Goal: Transaction & Acquisition: Purchase product/service

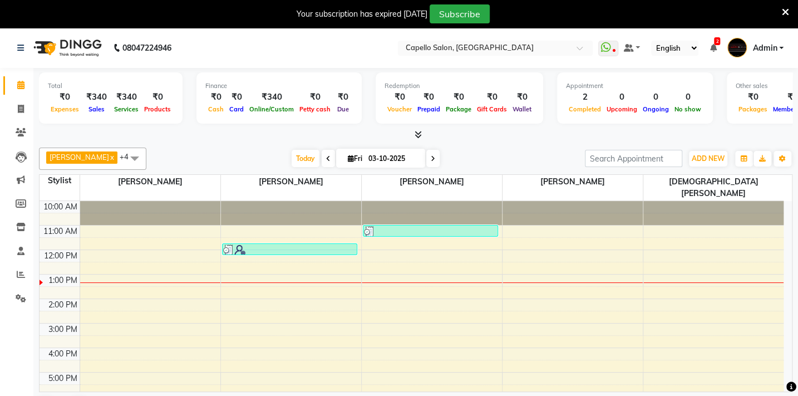
scroll to position [45, 0]
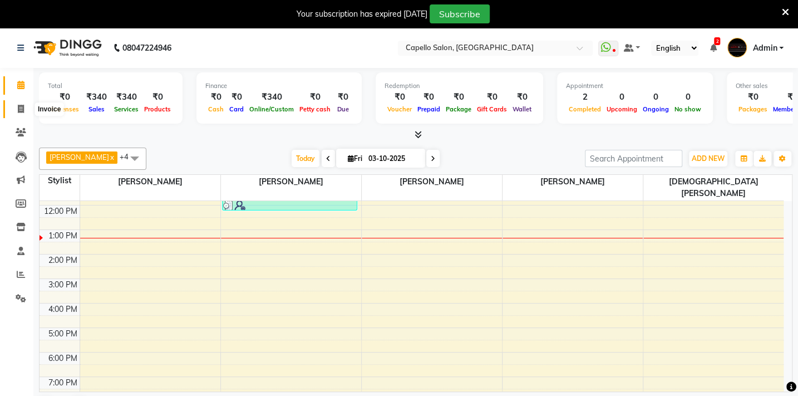
click at [20, 107] on icon at bounding box center [21, 109] width 6 height 8
select select "service"
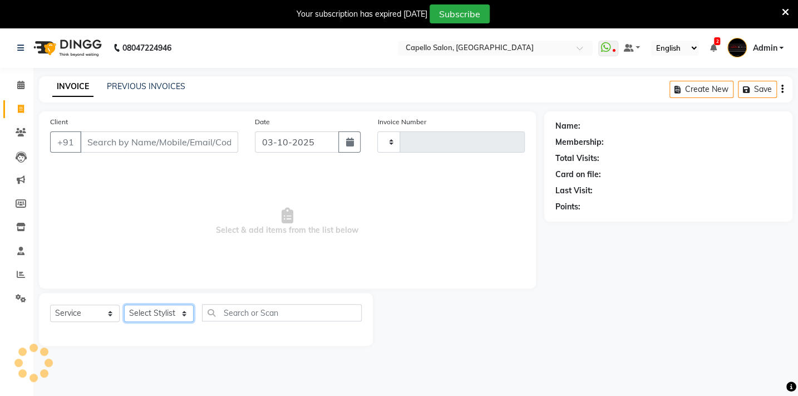
click at [145, 320] on select "Select Stylist" at bounding box center [159, 312] width 70 height 17
click at [145, 319] on select "Select Stylist" at bounding box center [159, 312] width 70 height 17
select select "810"
type input "2143"
click at [145, 312] on select "Select Stylist" at bounding box center [159, 312] width 70 height 17
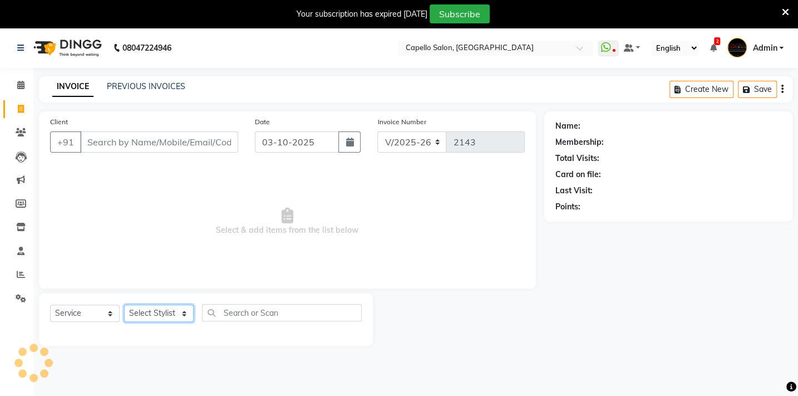
click at [145, 312] on select "Select Stylist" at bounding box center [159, 312] width 70 height 17
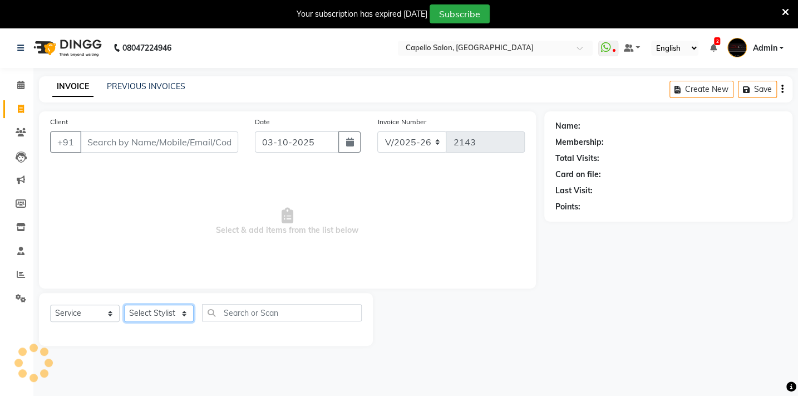
click at [157, 312] on select "Select Stylist" at bounding box center [159, 312] width 70 height 17
click at [157, 312] on select "Select Stylist Admin [PERSON_NAME] BHARTI [PERSON_NAME] [PERSON_NAME] Gadhchiro…" at bounding box center [164, 312] width 81 height 17
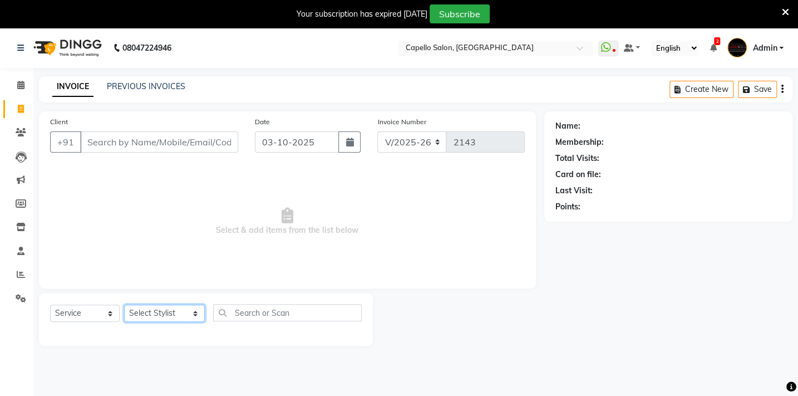
select select "24875"
click at [124, 304] on select "Select Stylist Admin [PERSON_NAME] BHARTI [PERSON_NAME] [PERSON_NAME] Gadhchiro…" at bounding box center [164, 312] width 81 height 17
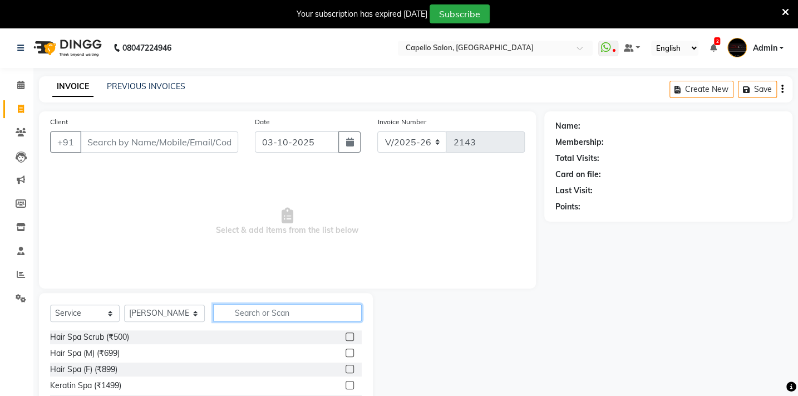
click at [252, 309] on input "text" at bounding box center [287, 312] width 149 height 17
type input "ker"
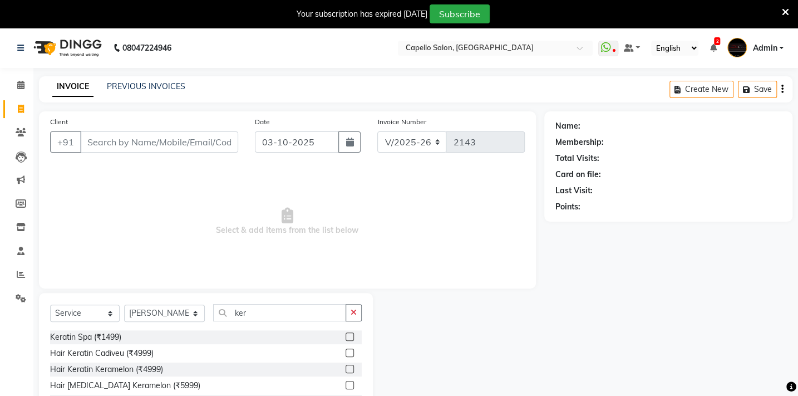
click at [347, 335] on label at bounding box center [350, 336] width 8 height 8
click at [347, 335] on input "checkbox" at bounding box center [349, 336] width 7 height 7
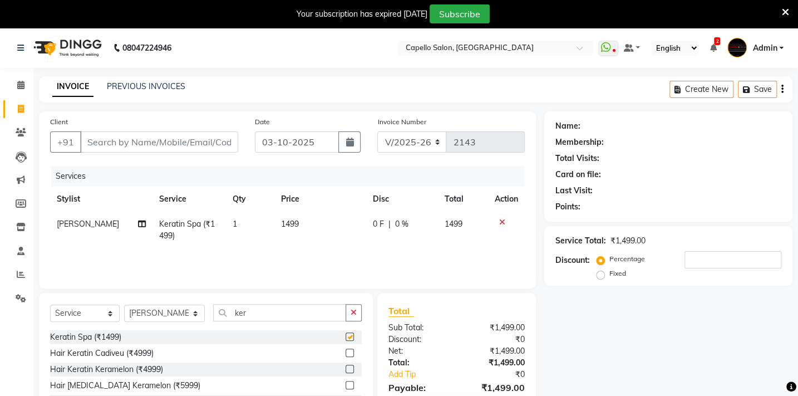
checkbox input "false"
click at [324, 227] on td "1499" at bounding box center [320, 229] width 92 height 37
select select "24875"
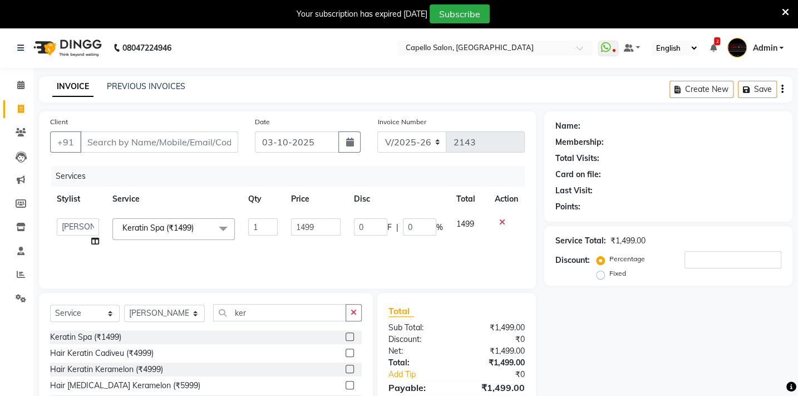
drag, startPoint x: 324, startPoint y: 227, endPoint x: 319, endPoint y: 233, distance: 8.7
click at [319, 233] on input "1499" at bounding box center [316, 226] width 50 height 17
type input "1500"
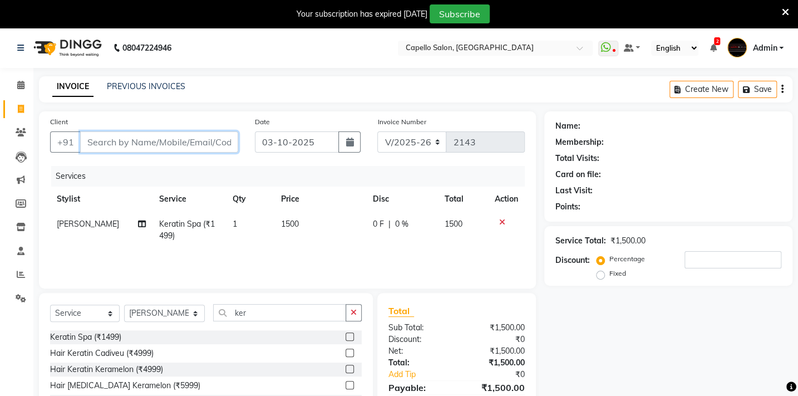
click at [155, 135] on input "Client" at bounding box center [159, 141] width 158 height 21
type input "9"
type input "0"
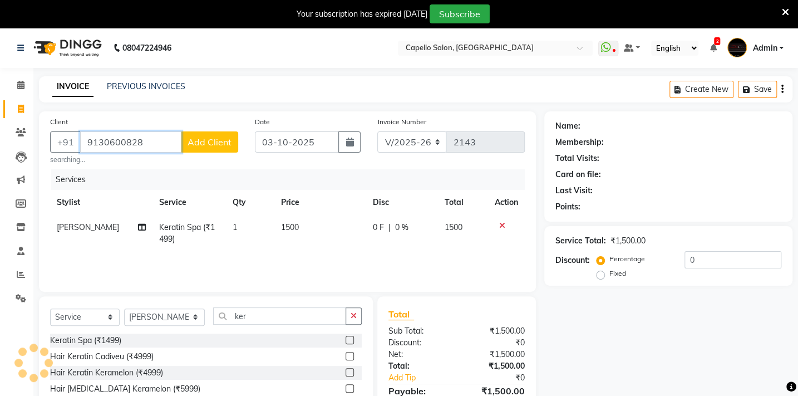
type input "9130600828"
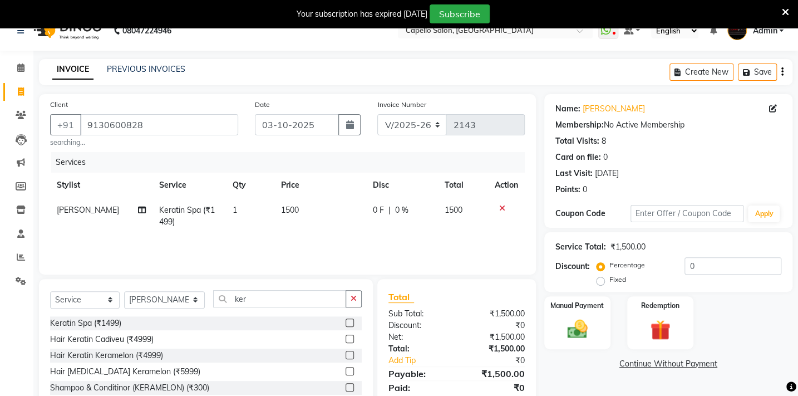
scroll to position [57, 0]
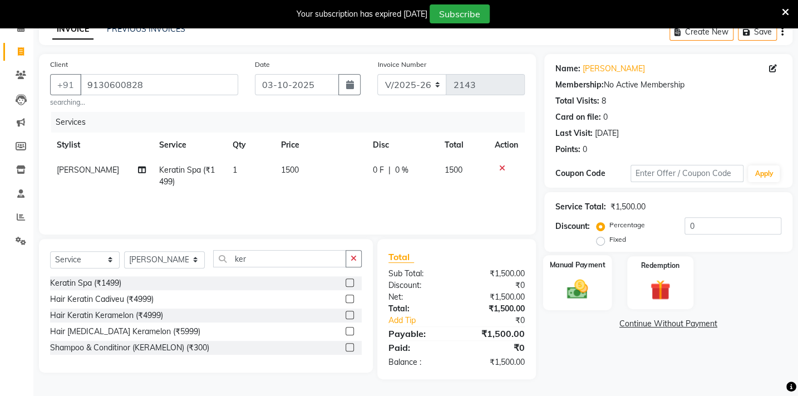
click at [561, 285] on img at bounding box center [577, 289] width 35 height 24
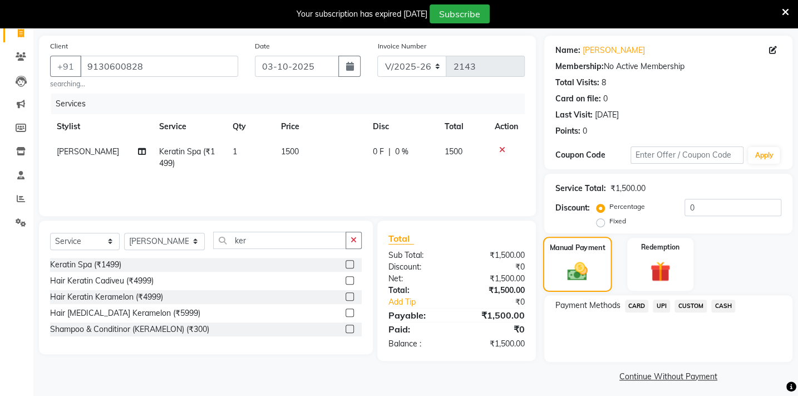
scroll to position [81, 0]
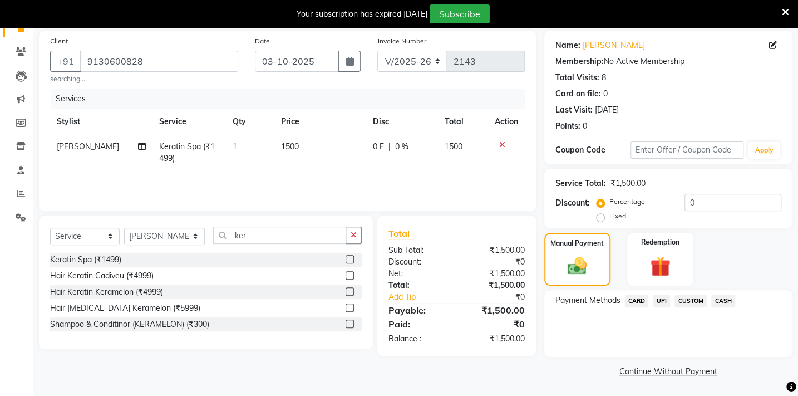
click at [662, 296] on span "UPI" at bounding box center [661, 300] width 17 height 13
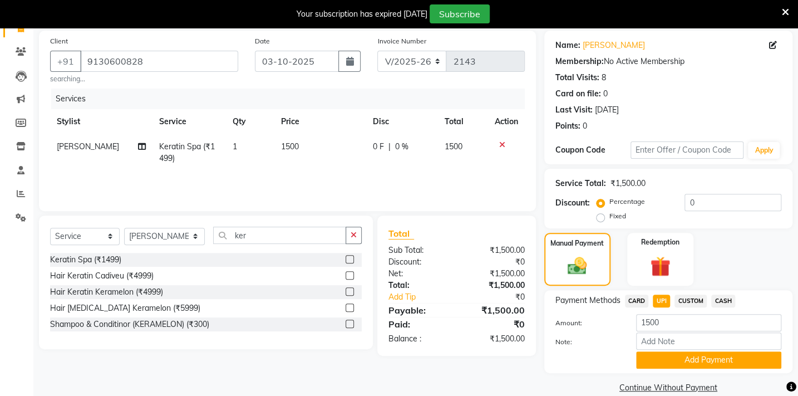
scroll to position [97, 0]
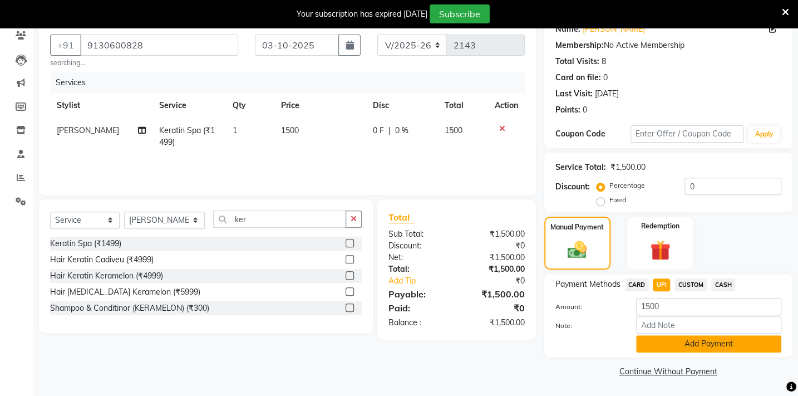
click at [681, 341] on button "Add Payment" at bounding box center [708, 343] width 145 height 17
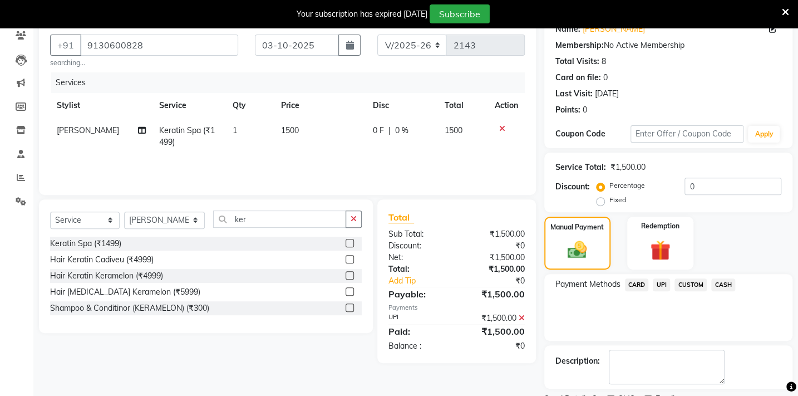
scroll to position [144, 0]
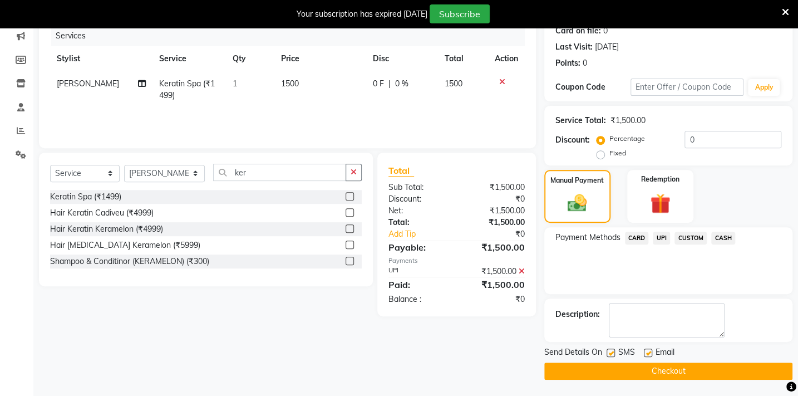
click at [681, 369] on button "Checkout" at bounding box center [668, 370] width 248 height 17
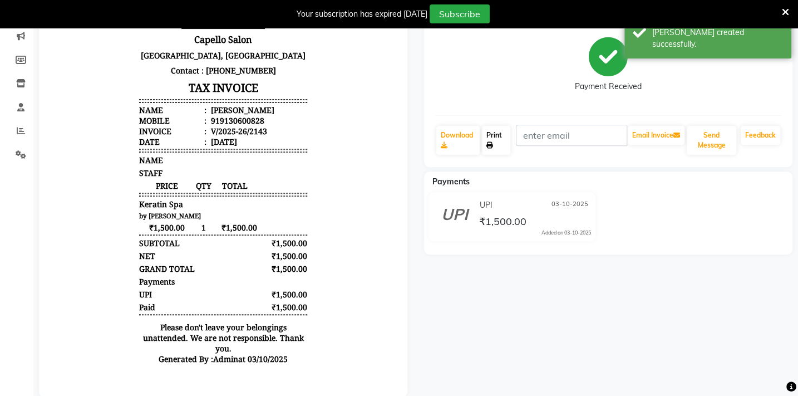
click at [489, 137] on link "Print" at bounding box center [496, 140] width 28 height 29
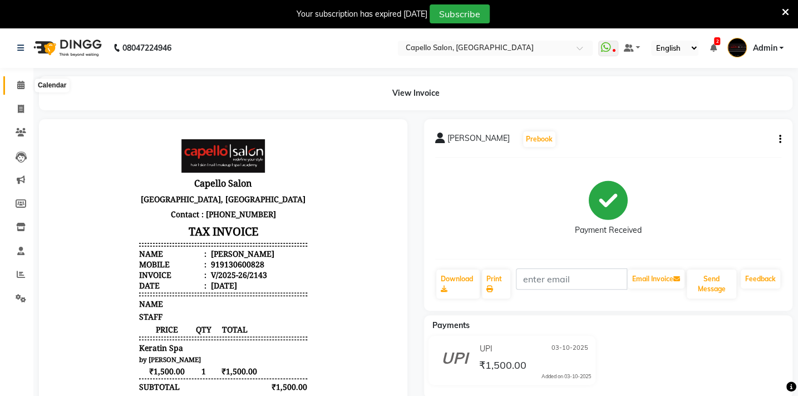
click at [12, 88] on span at bounding box center [20, 85] width 19 height 13
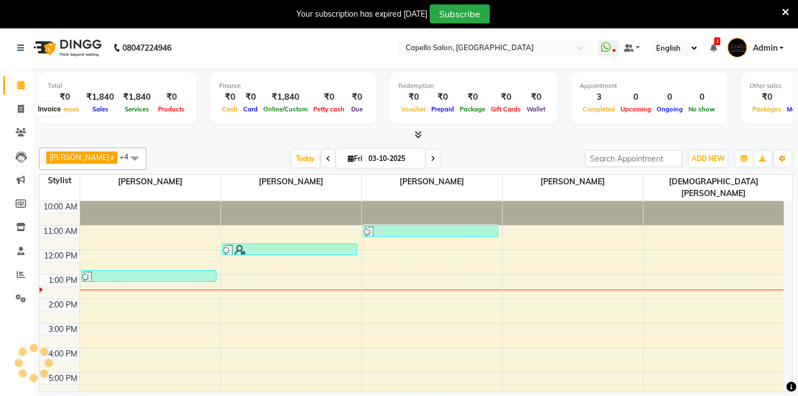
scroll to position [45, 0]
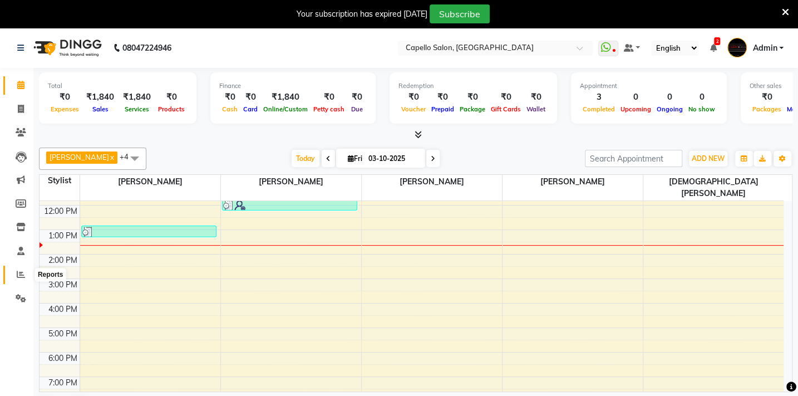
click at [19, 277] on icon at bounding box center [21, 274] width 8 height 8
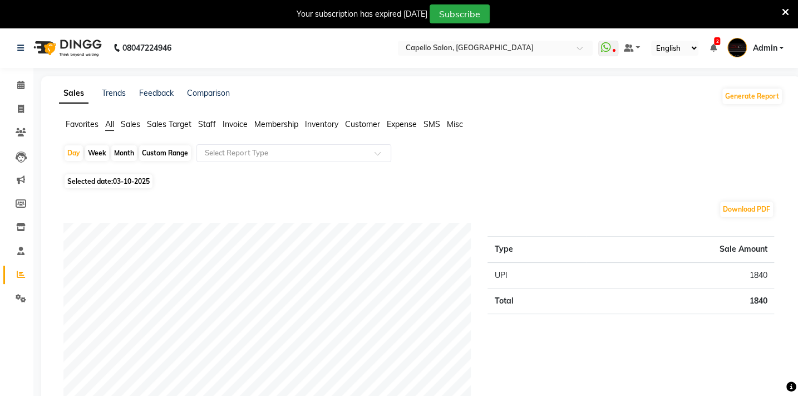
click at [81, 119] on li "Favorites" at bounding box center [82, 125] width 33 height 12
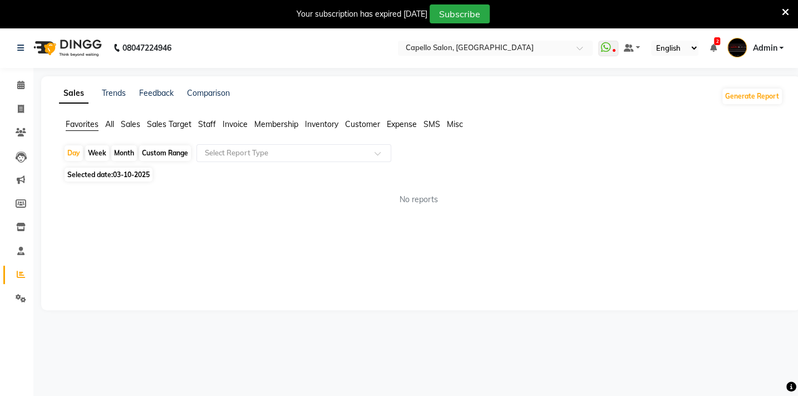
click at [403, 122] on span "Expense" at bounding box center [402, 124] width 30 height 10
click at [117, 152] on div "Month" at bounding box center [124, 153] width 26 height 16
select select "10"
select select "2025"
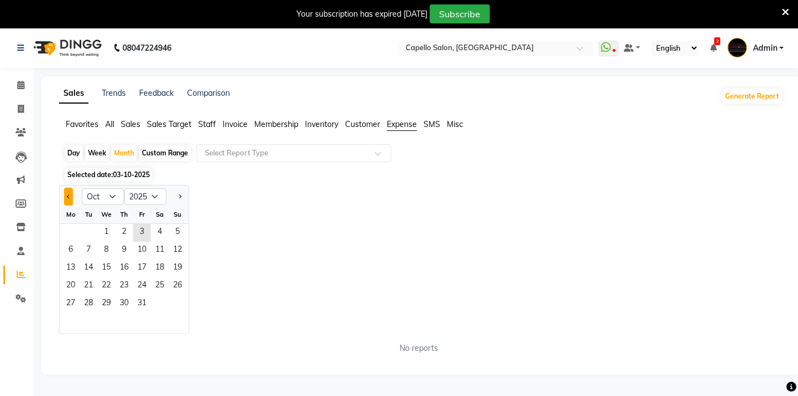
click at [67, 197] on span "Previous month" at bounding box center [69, 196] width 4 height 4
select select "9"
click at [74, 227] on span "1" at bounding box center [71, 233] width 18 height 18
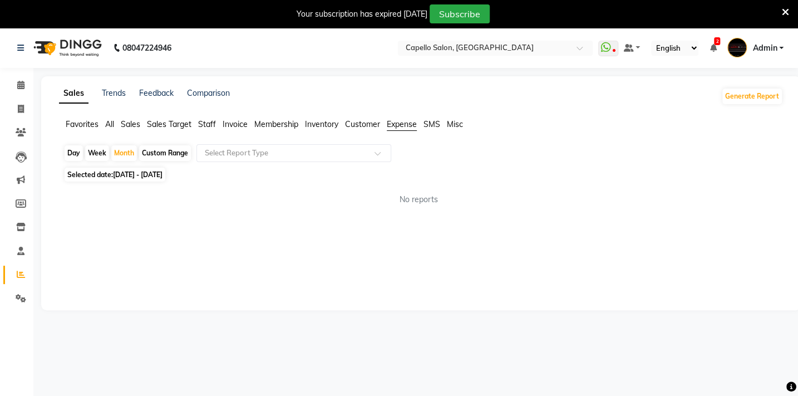
click at [152, 179] on span "Selected date: [DATE] - [DATE]" at bounding box center [115, 175] width 101 height 14
select select "9"
select select "2025"
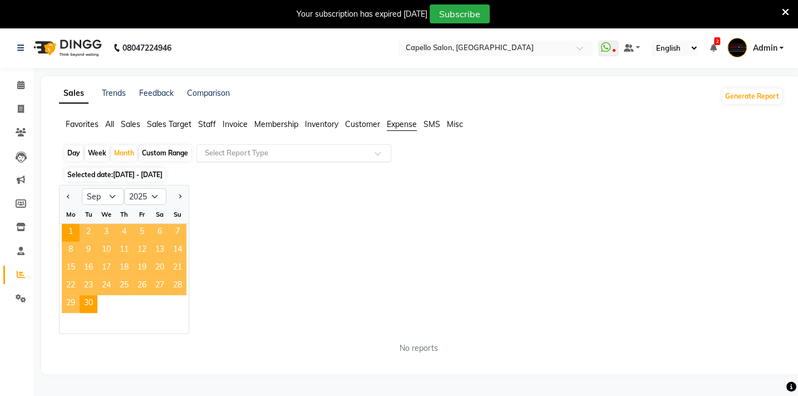
click at [229, 156] on input "text" at bounding box center [283, 152] width 160 height 11
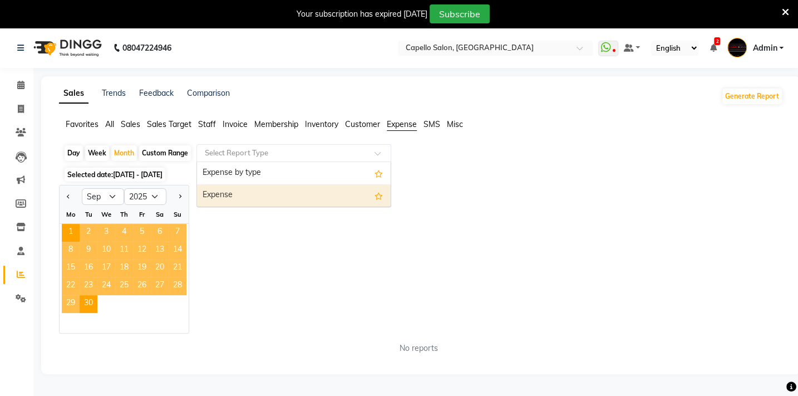
click at [237, 193] on div "Expense" at bounding box center [294, 195] width 194 height 22
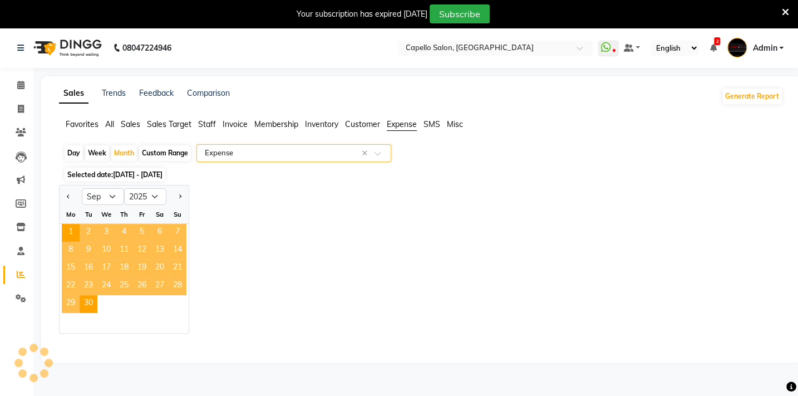
click at [249, 136] on div "Favorites All Sales Sales Target Staff Invoice Membership Inventory Customer Ex…" at bounding box center [421, 129] width 741 height 21
click at [247, 155] on input "text" at bounding box center [283, 152] width 160 height 11
select select "full_report"
select select "csv"
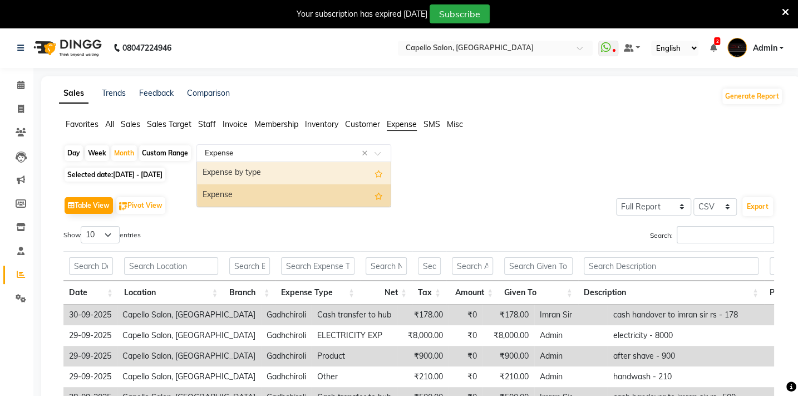
click at [256, 178] on div "Expense by type" at bounding box center [294, 173] width 194 height 22
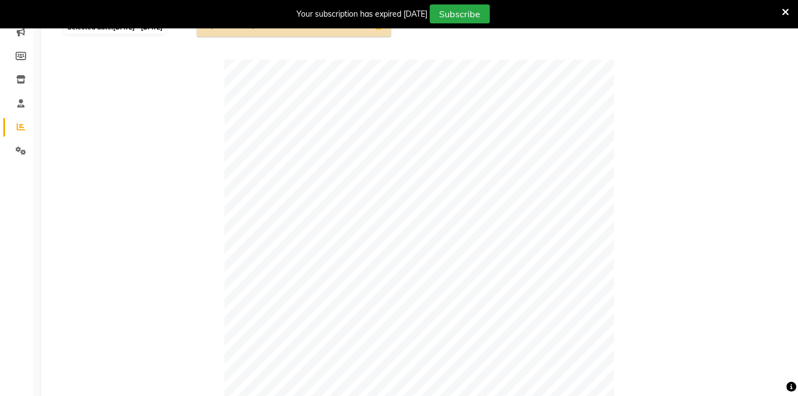
scroll to position [46, 0]
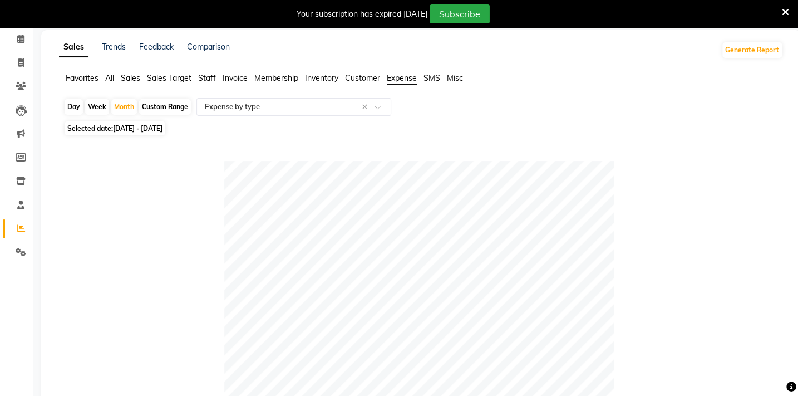
click at [214, 211] on div at bounding box center [418, 356] width 711 height 390
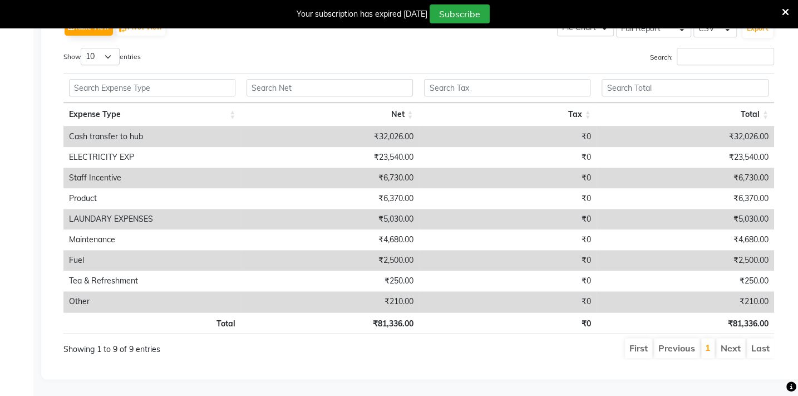
scroll to position [588, 0]
click at [362, 294] on td "₹210.00" at bounding box center [330, 301] width 178 height 21
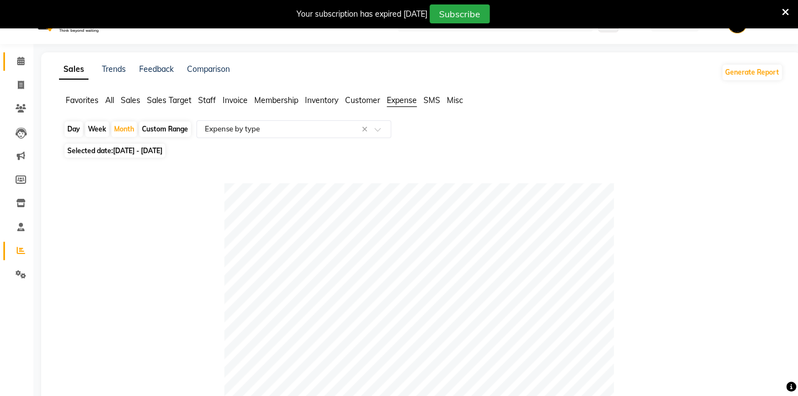
scroll to position [0, 0]
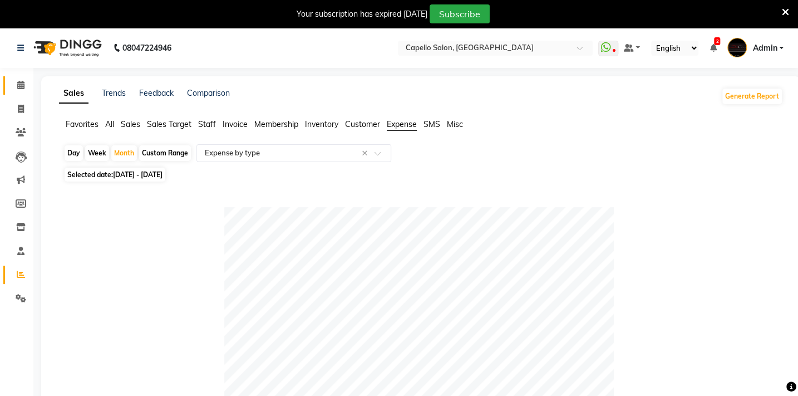
click at [16, 76] on link "Calendar" at bounding box center [16, 85] width 27 height 18
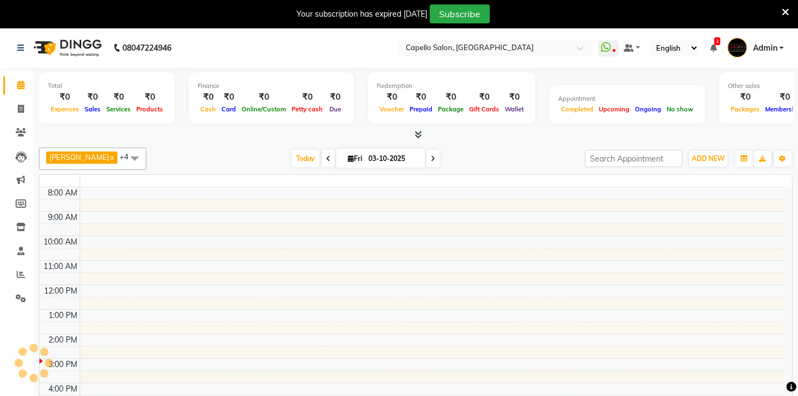
click at [18, 87] on icon at bounding box center [20, 85] width 7 height 8
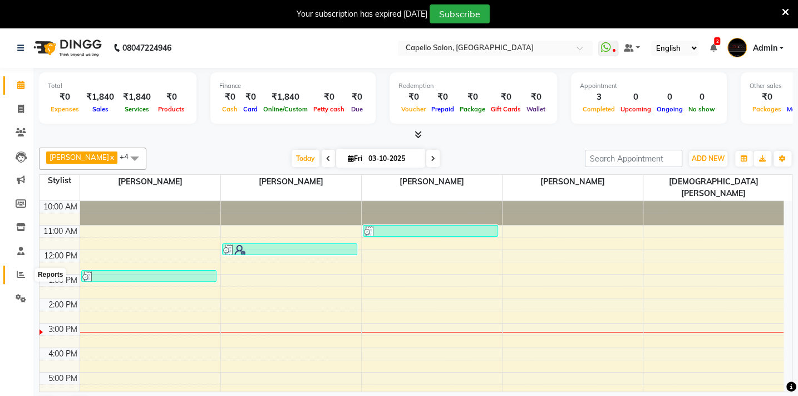
click at [18, 270] on icon at bounding box center [21, 274] width 8 height 8
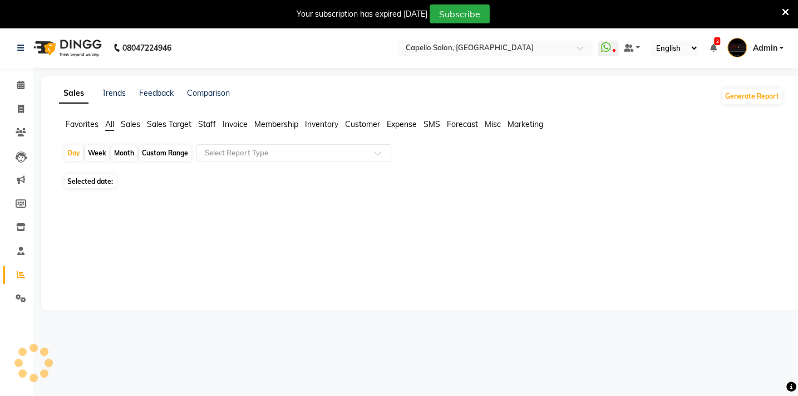
click at [391, 124] on span "Expense" at bounding box center [402, 124] width 30 height 10
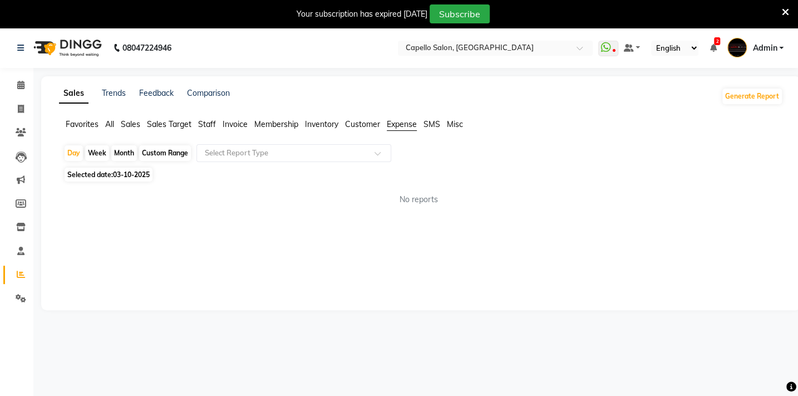
click at [119, 155] on div "Month" at bounding box center [124, 153] width 26 height 16
select select "10"
select select "2025"
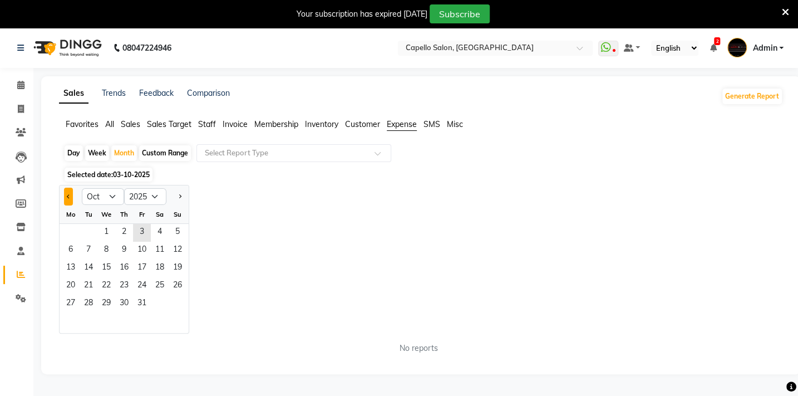
click at [66, 190] on button "Previous month" at bounding box center [68, 197] width 9 height 18
select select "9"
click at [69, 223] on div "Mo" at bounding box center [71, 214] width 18 height 18
click at [90, 299] on span "30" at bounding box center [89, 304] width 18 height 18
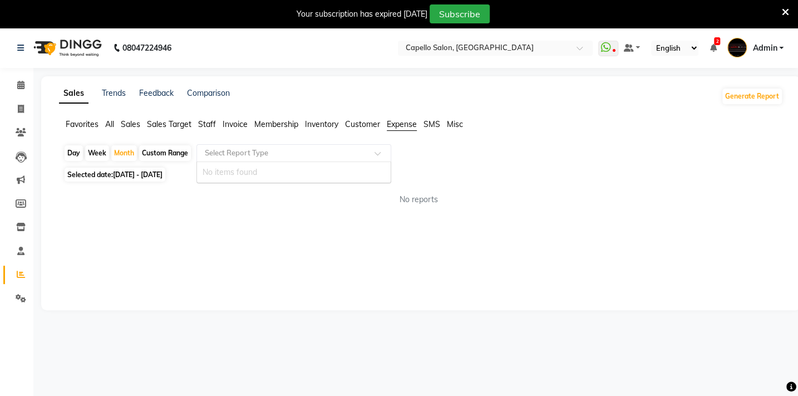
click at [266, 156] on input "text" at bounding box center [283, 152] width 160 height 11
click at [366, 151] on div at bounding box center [294, 152] width 194 height 11
click at [85, 117] on div "Sales Trends Feedback Comparison Generate Report Favorites All Sales Sales Targ…" at bounding box center [421, 193] width 760 height 234
click at [250, 156] on input "text" at bounding box center [283, 152] width 160 height 11
click at [174, 227] on div "Sales Trends Feedback Comparison Generate Report Favorites All Sales Sales Targ…" at bounding box center [421, 193] width 760 height 234
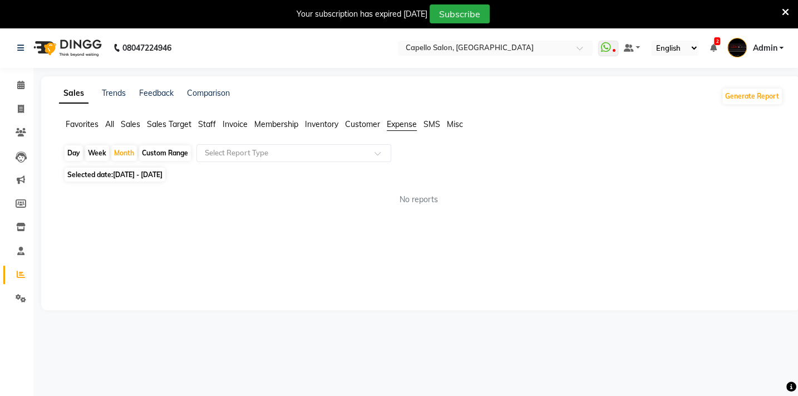
click at [120, 174] on span "[DATE] - [DATE]" at bounding box center [138, 174] width 50 height 8
select select "9"
select select "2025"
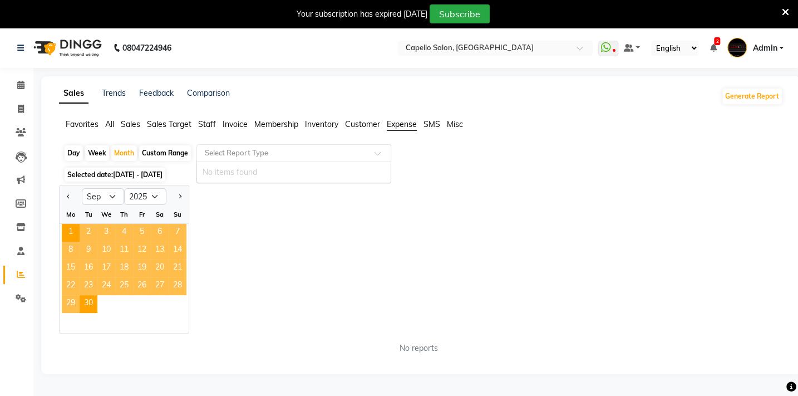
click at [339, 155] on input "text" at bounding box center [283, 152] width 160 height 11
click at [489, 185] on div "Jan Feb Mar Apr May Jun [DATE] Aug Sep Oct Nov [DATE] 2016 2017 2018 2019 2020 …" at bounding box center [421, 259] width 724 height 149
click at [396, 127] on span "Expense" at bounding box center [402, 124] width 30 height 10
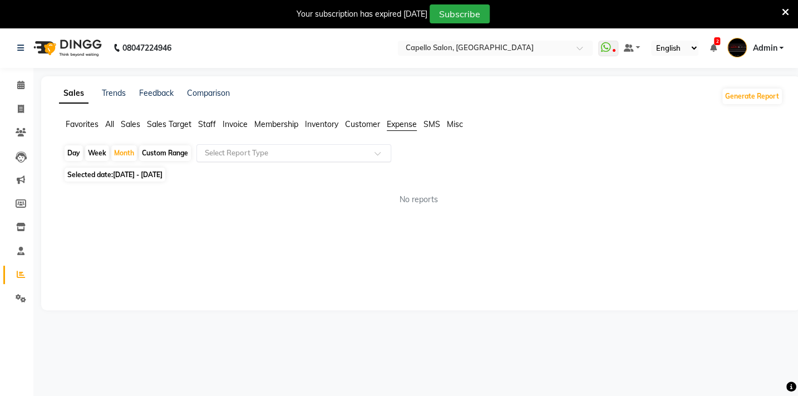
click at [283, 161] on ng-select "Select Report Type" at bounding box center [293, 153] width 195 height 18
click at [278, 176] on div "No items found" at bounding box center [294, 172] width 194 height 21
click at [264, 147] on input "text" at bounding box center [283, 152] width 160 height 11
drag, startPoint x: 106, startPoint y: 255, endPoint x: 125, endPoint y: 212, distance: 47.4
click at [110, 235] on div "Sales Trends Feedback Comparison Generate Report Favorites All Sales Sales Targ…" at bounding box center [421, 193] width 760 height 234
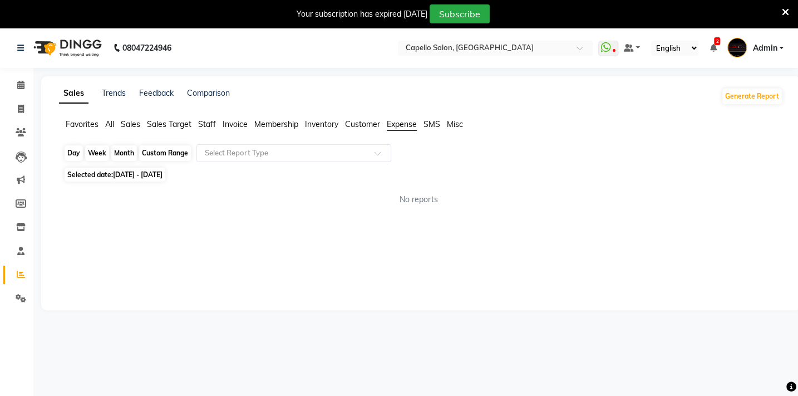
click at [133, 151] on div "Month" at bounding box center [124, 153] width 26 height 16
select select "9"
select select "2025"
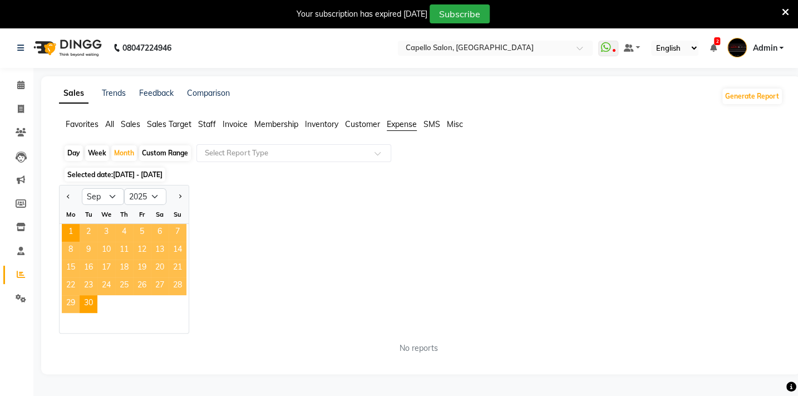
click at [76, 194] on div at bounding box center [71, 197] width 22 height 18
click at [64, 196] on button "Previous month" at bounding box center [68, 197] width 9 height 18
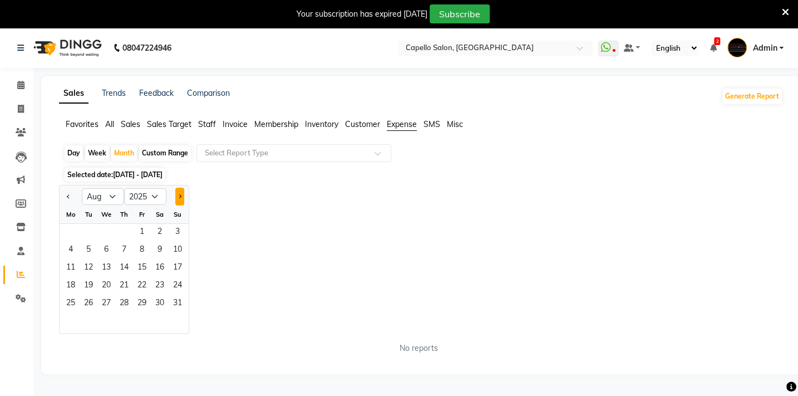
click at [176, 200] on button "Next month" at bounding box center [179, 197] width 9 height 18
select select "9"
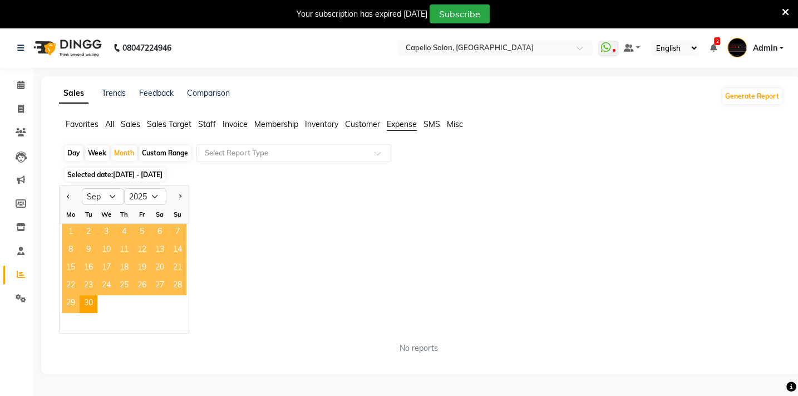
click at [78, 234] on span "1" at bounding box center [71, 233] width 18 height 18
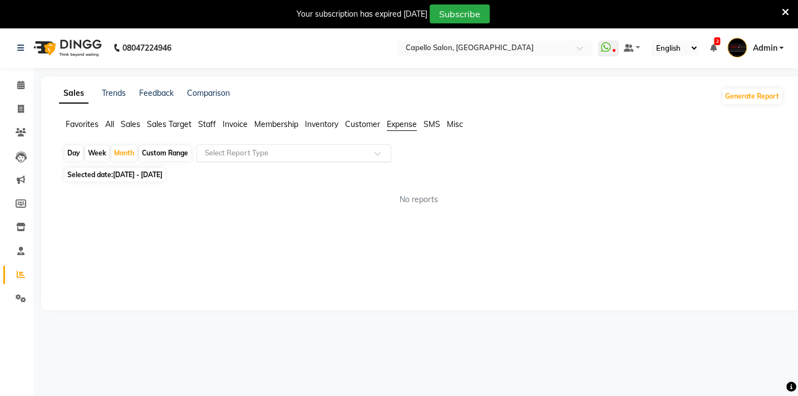
click at [239, 159] on div "Select Report Type" at bounding box center [293, 153] width 195 height 18
click at [241, 171] on div "No items found" at bounding box center [294, 172] width 194 height 21
click at [363, 123] on span "Customer" at bounding box center [362, 124] width 35 height 10
click at [348, 152] on input "text" at bounding box center [283, 152] width 160 height 11
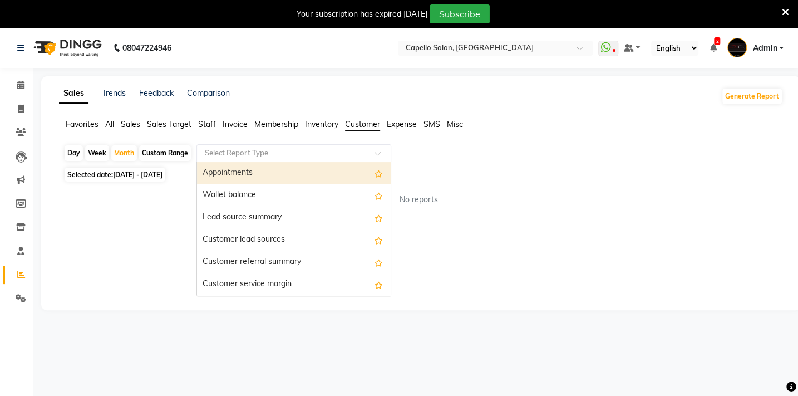
click at [396, 125] on span "Expense" at bounding box center [402, 124] width 30 height 10
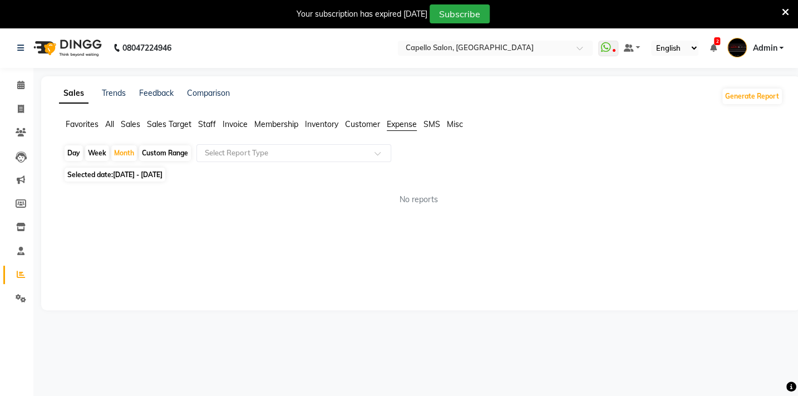
click at [72, 129] on li "Favorites" at bounding box center [82, 125] width 33 height 12
click at [92, 124] on span "Favorites" at bounding box center [82, 124] width 33 height 10
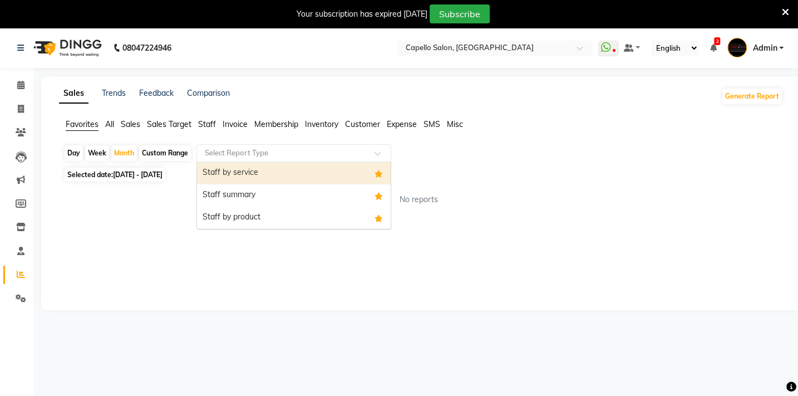
click at [268, 158] on div "Select Report Type" at bounding box center [236, 152] width 63 height 11
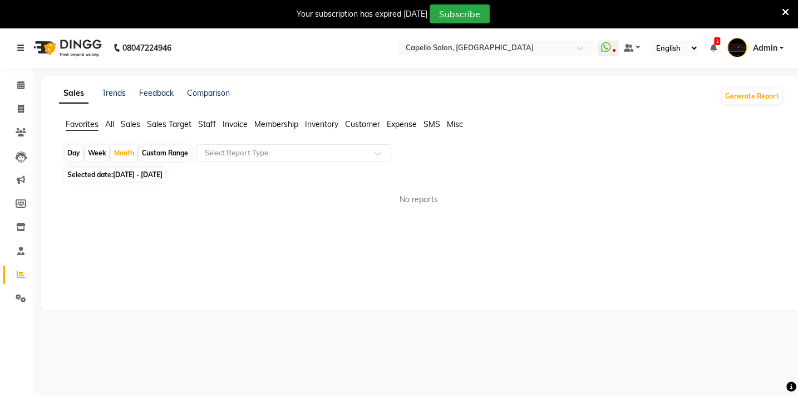
click at [406, 122] on span "Expense" at bounding box center [402, 124] width 30 height 10
click at [348, 163] on div "Day Week Month Custom Range Select Report Type" at bounding box center [420, 154] width 715 height 20
click at [346, 156] on input "text" at bounding box center [283, 152] width 160 height 11
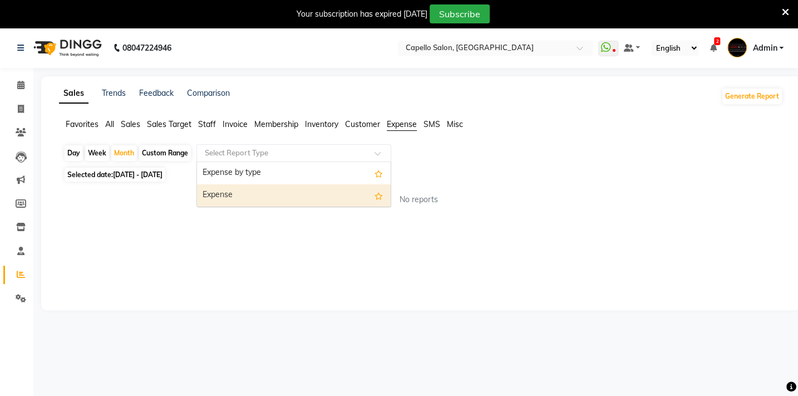
click at [332, 191] on div "Expense" at bounding box center [294, 195] width 194 height 22
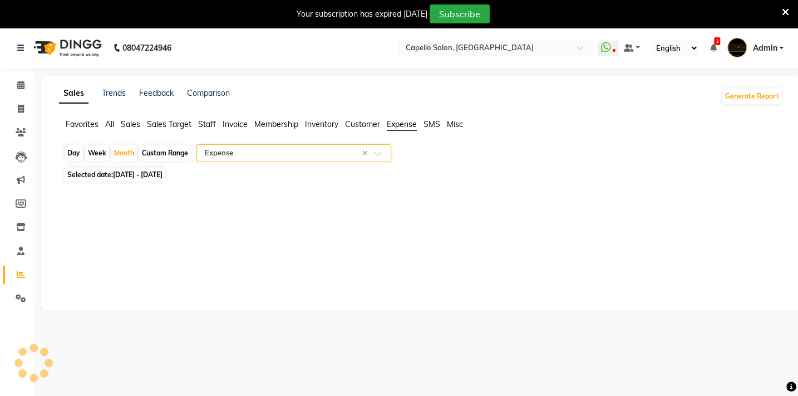
select select "full_report"
select select "csv"
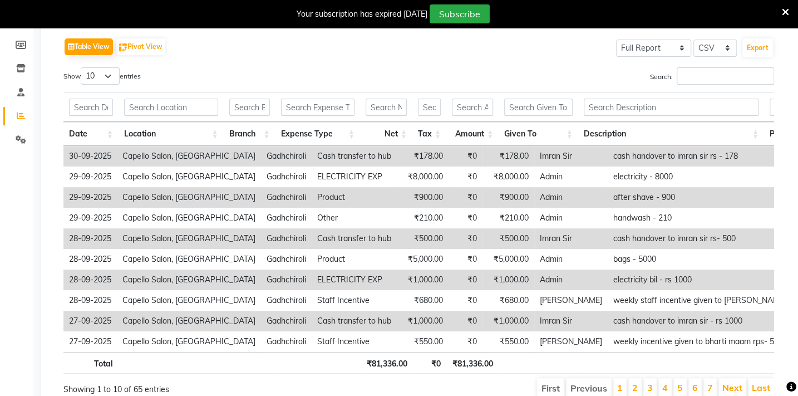
scroll to position [202, 0]
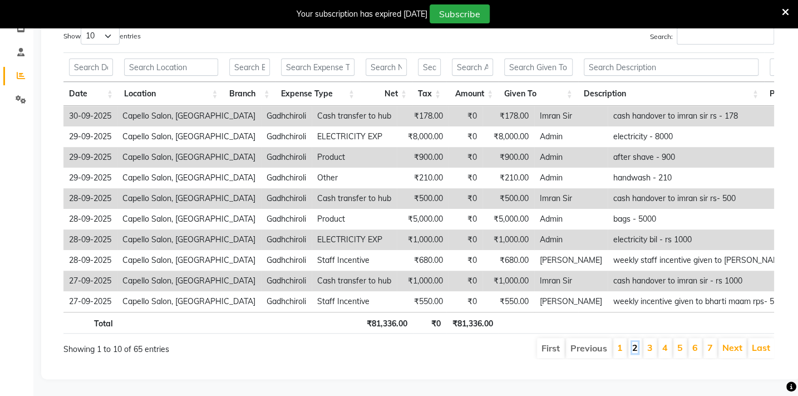
click at [635, 351] on link "2" at bounding box center [635, 347] width 6 height 11
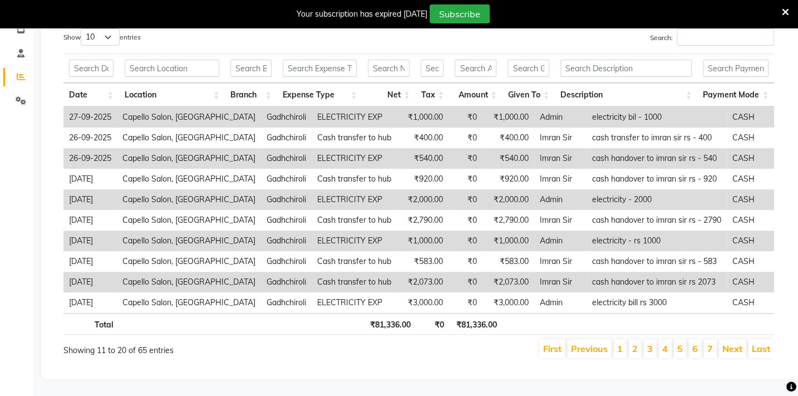
click at [405, 151] on td "₹540.00" at bounding box center [423, 158] width 52 height 21
click at [397, 150] on td "₹540.00" at bounding box center [423, 158] width 52 height 21
click at [449, 161] on td "₹0" at bounding box center [466, 158] width 34 height 21
click at [537, 157] on td "Imran Sir" at bounding box center [560, 158] width 52 height 21
click at [608, 149] on td "cash handover to imran sir rs - 540" at bounding box center [657, 158] width 140 height 21
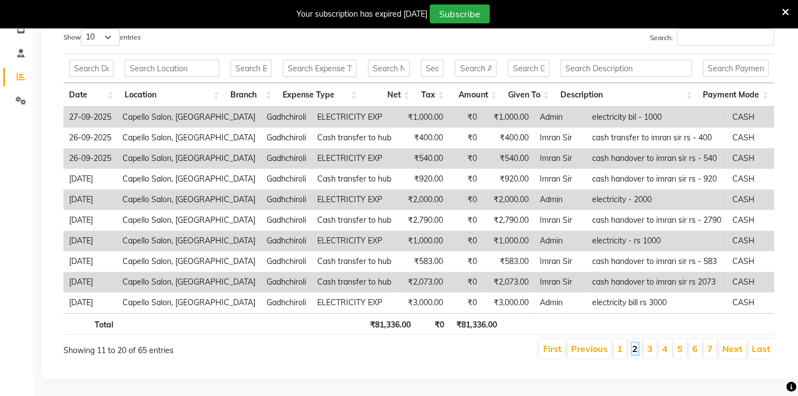
click at [635, 345] on link "2" at bounding box center [635, 348] width 6 height 11
click at [644, 348] on ul "First Previous 1 2 3 4 5 6 7 Next Last" at bounding box center [570, 348] width 407 height 19
click at [650, 347] on link "3" at bounding box center [650, 348] width 6 height 11
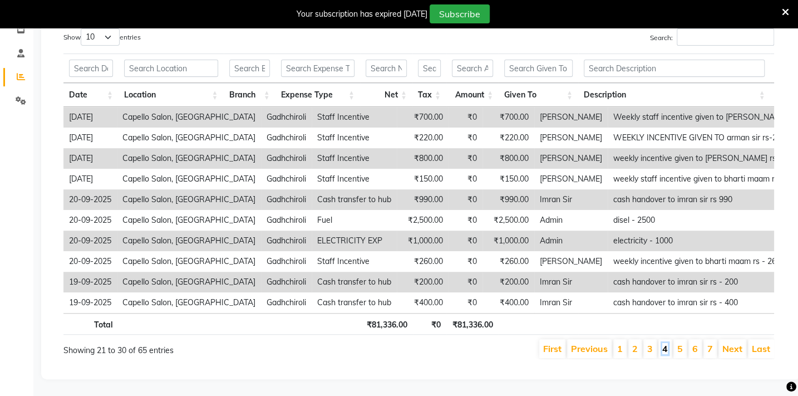
click at [667, 350] on link "4" at bounding box center [665, 348] width 6 height 11
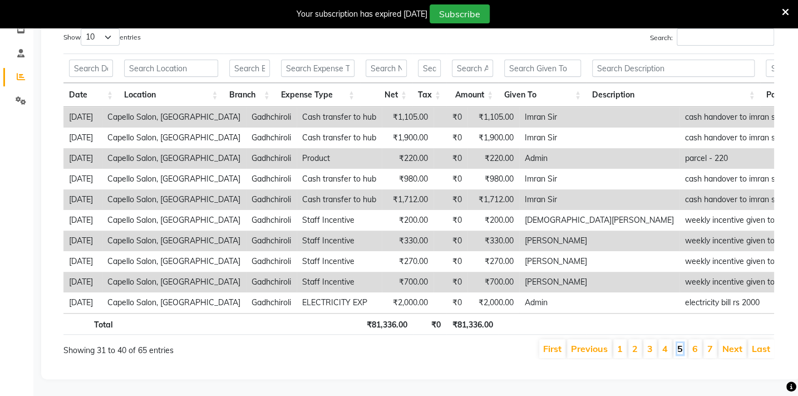
click at [682, 350] on link "5" at bounding box center [680, 348] width 6 height 11
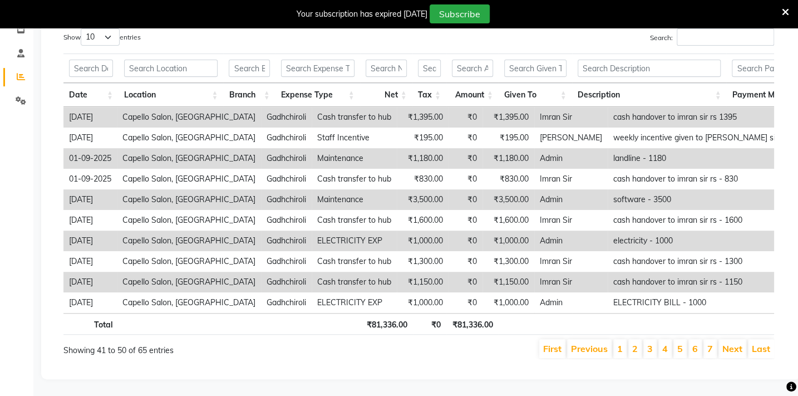
click at [690, 353] on li "6" at bounding box center [694, 348] width 13 height 19
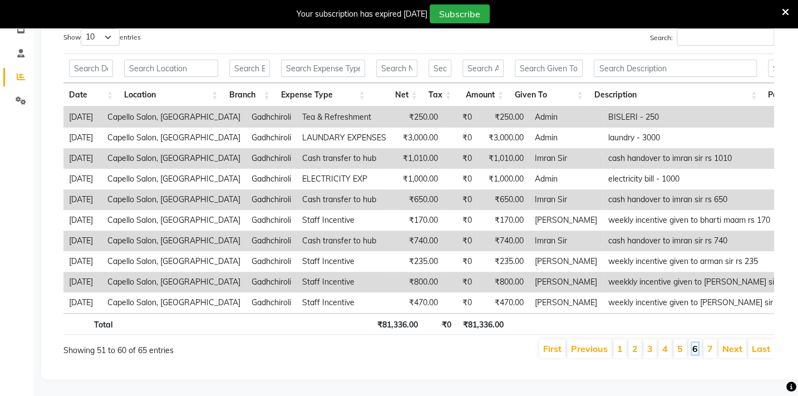
click at [697, 353] on link "6" at bounding box center [695, 348] width 6 height 11
click at [708, 354] on link "7" at bounding box center [710, 348] width 6 height 11
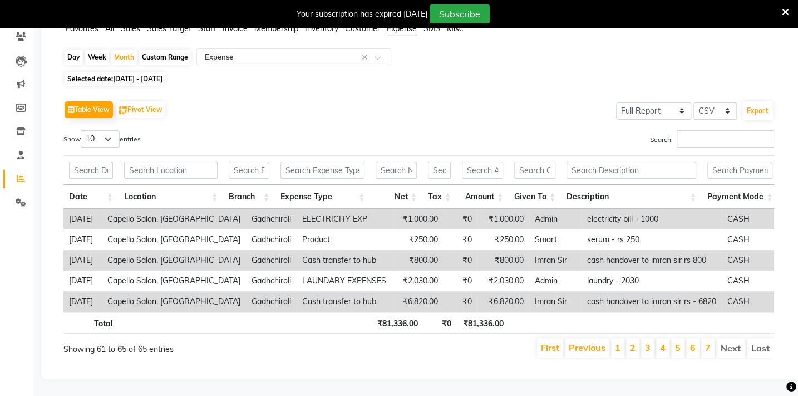
scroll to position [110, 0]
click at [636, 342] on link "2" at bounding box center [633, 347] width 6 height 11
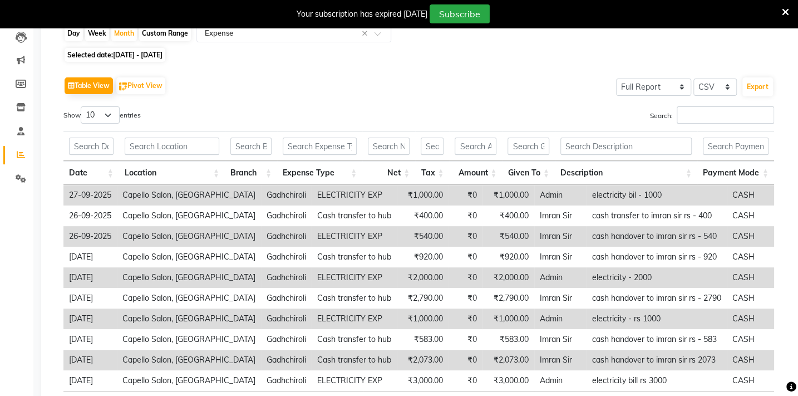
scroll to position [52, 0]
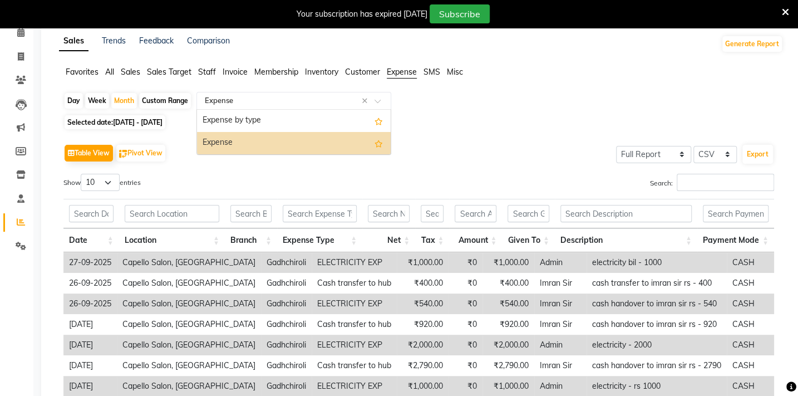
click at [217, 97] on input "text" at bounding box center [283, 100] width 160 height 11
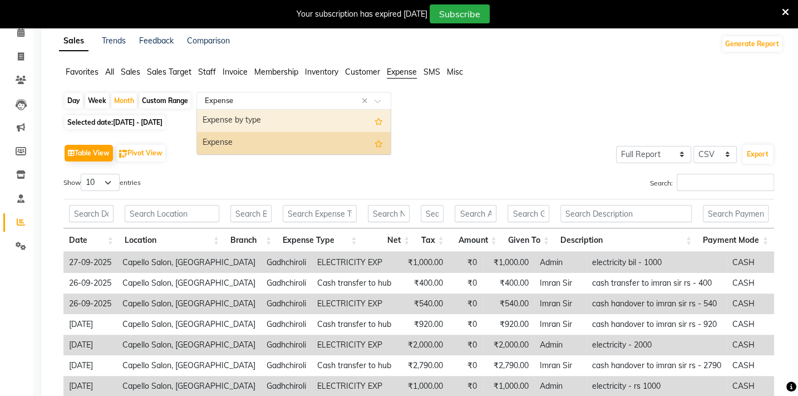
click at [223, 117] on div "Expense by type" at bounding box center [294, 121] width 194 height 22
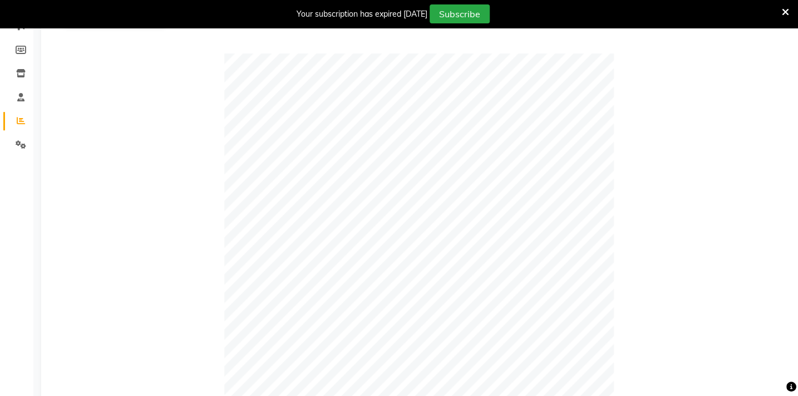
scroll to position [0, 0]
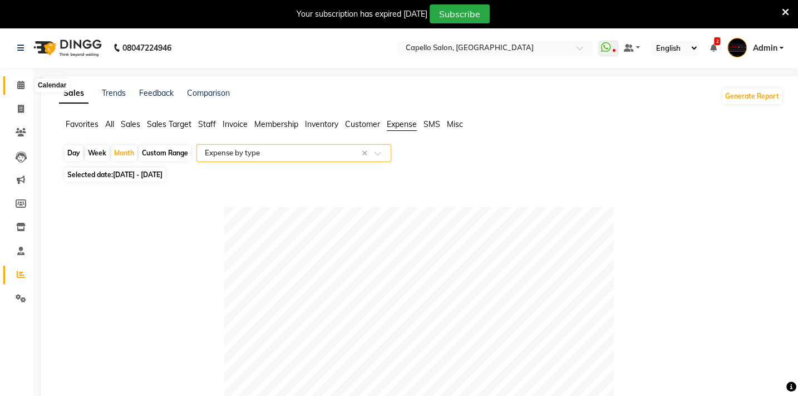
click at [12, 84] on span at bounding box center [20, 85] width 19 height 13
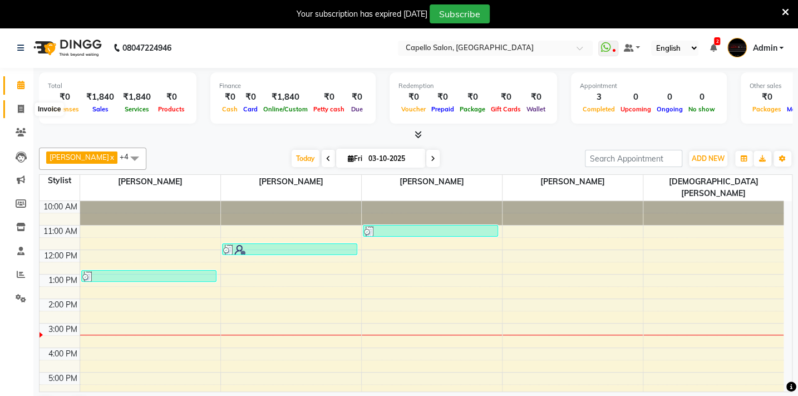
click at [21, 109] on icon at bounding box center [21, 109] width 6 height 8
select select "service"
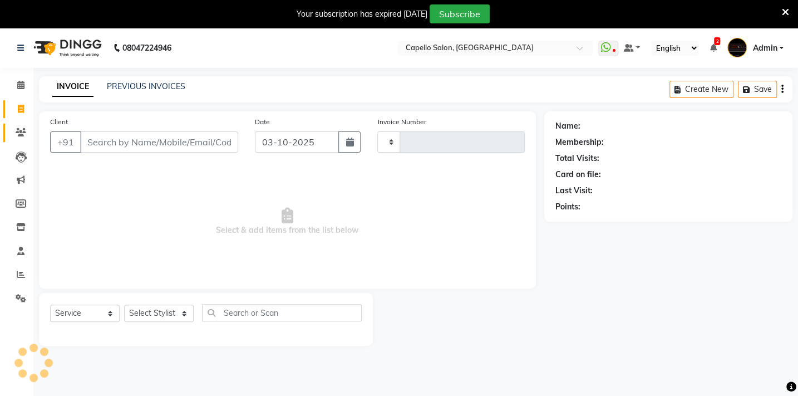
type input "2144"
select select "810"
click at [18, 134] on icon at bounding box center [21, 132] width 11 height 8
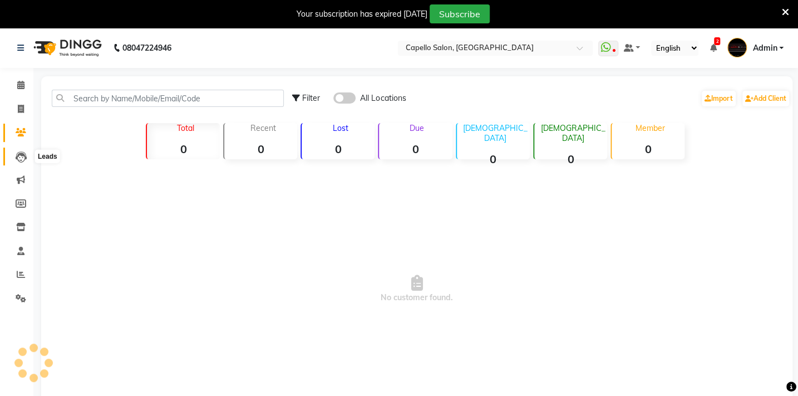
click at [22, 160] on icon at bounding box center [21, 156] width 11 height 11
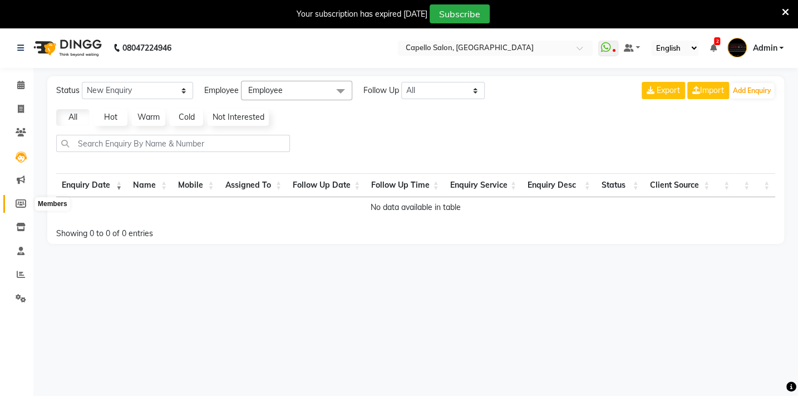
click at [27, 199] on span at bounding box center [20, 204] width 19 height 13
select select
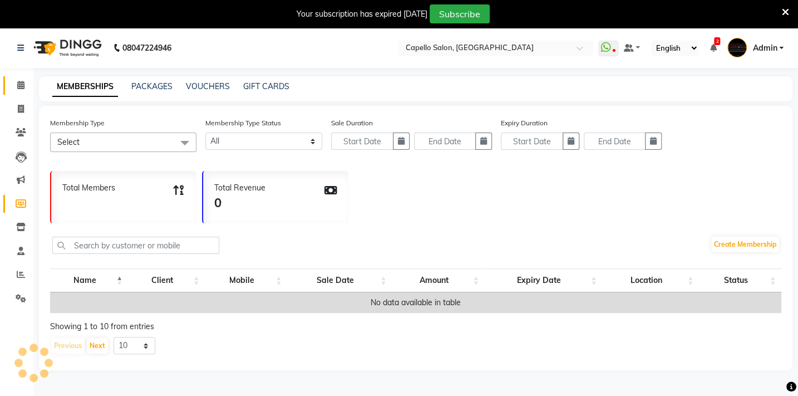
click at [14, 90] on span at bounding box center [20, 85] width 19 height 13
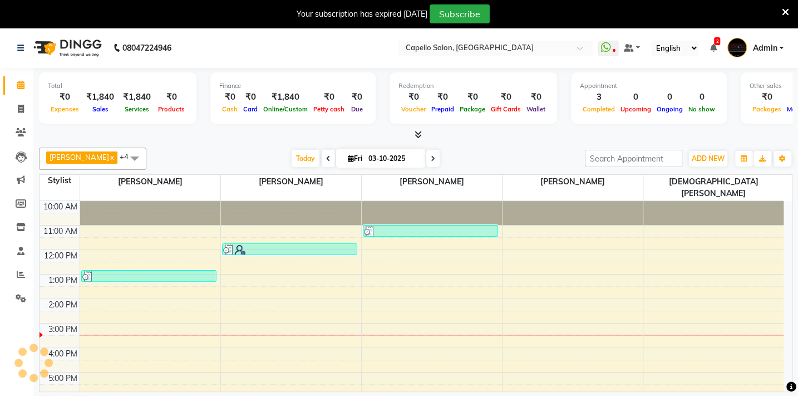
scroll to position [45, 0]
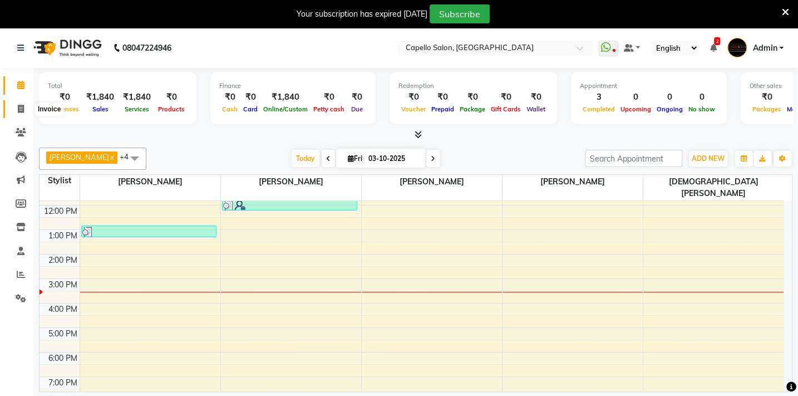
click at [23, 105] on icon at bounding box center [21, 109] width 6 height 8
select select "service"
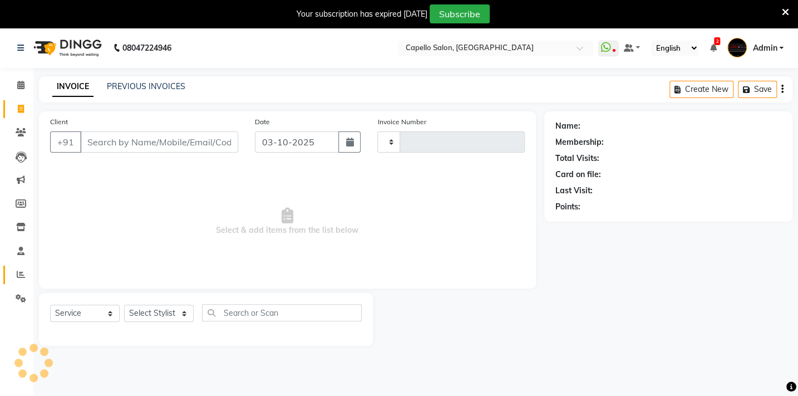
type input "2144"
select select "810"
click at [24, 277] on icon at bounding box center [21, 274] width 8 height 8
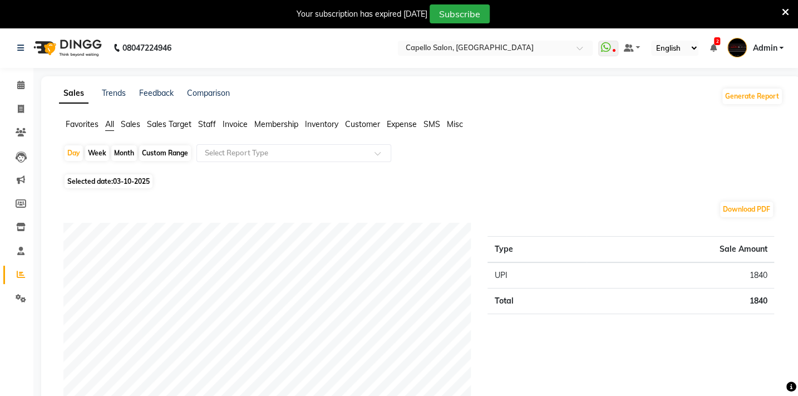
click at [102, 152] on div "Week" at bounding box center [97, 153] width 24 height 16
select select "10"
select select "2025"
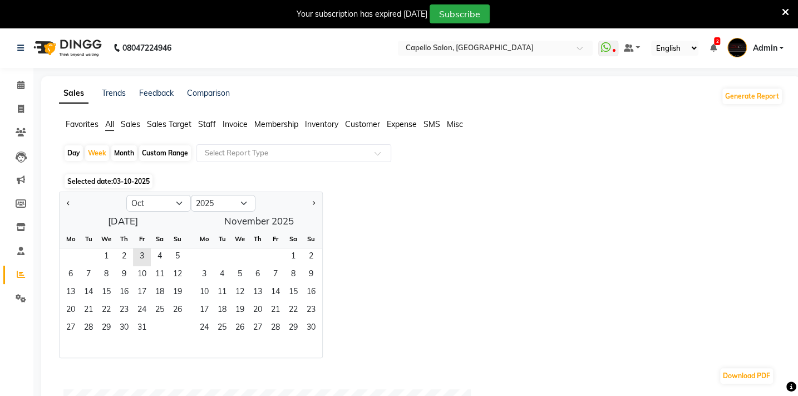
click at [131, 150] on div "Month" at bounding box center [124, 153] width 26 height 16
select select "10"
select select "2025"
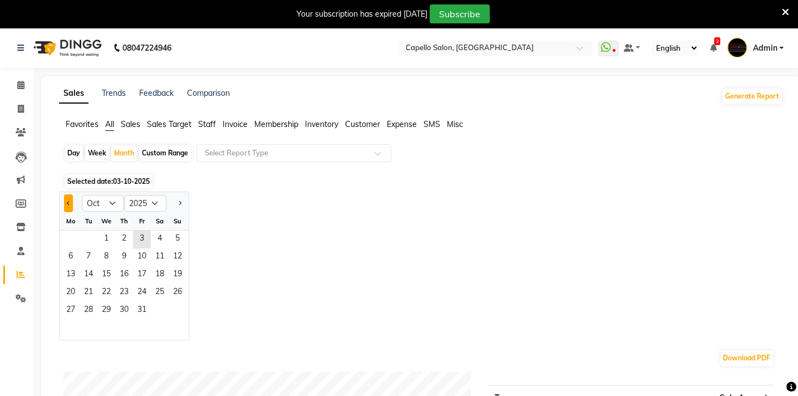
drag, startPoint x: 68, startPoint y: 198, endPoint x: 68, endPoint y: 224, distance: 25.6
click at [68, 199] on button "Previous month" at bounding box center [68, 203] width 9 height 18
select select "9"
drag, startPoint x: 69, startPoint y: 242, endPoint x: 84, endPoint y: 296, distance: 56.6
click at [71, 252] on ngb-datepicker-month "Mo Tu We Th Fr Sa Su 1 2 3 4 5 6 7 8 9 10 11 12 13 14 15 16 17 18 19 20 21 22 2…" at bounding box center [124, 275] width 129 height 127
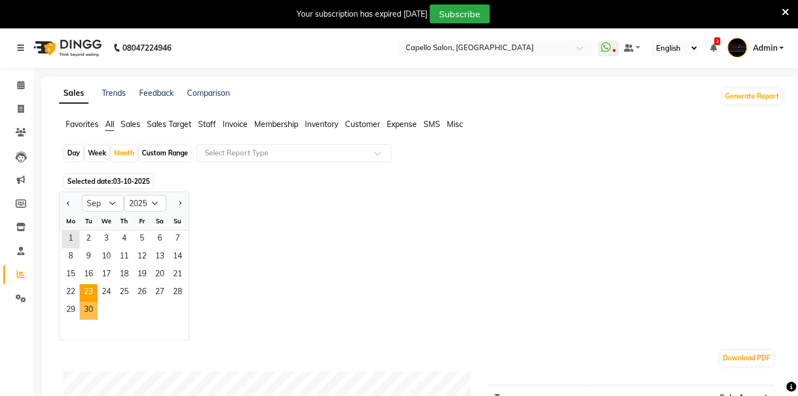
click at [89, 306] on span "30" at bounding box center [89, 311] width 18 height 18
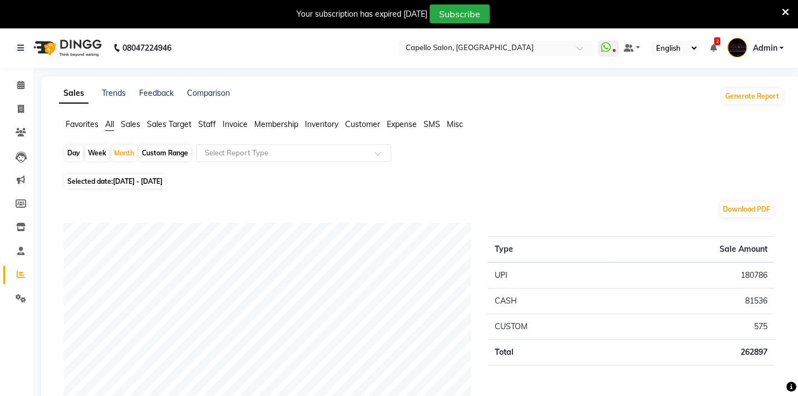
drag, startPoint x: 412, startPoint y: 122, endPoint x: 385, endPoint y: 139, distance: 32.0
click at [412, 122] on span "Expense" at bounding box center [402, 124] width 30 height 10
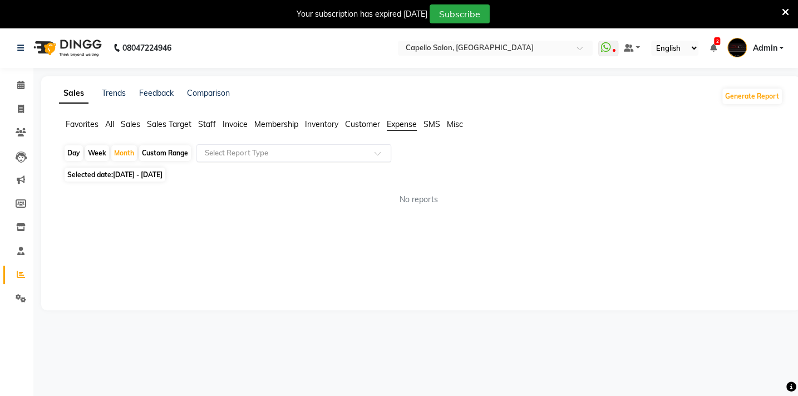
click at [360, 148] on input "text" at bounding box center [283, 152] width 160 height 11
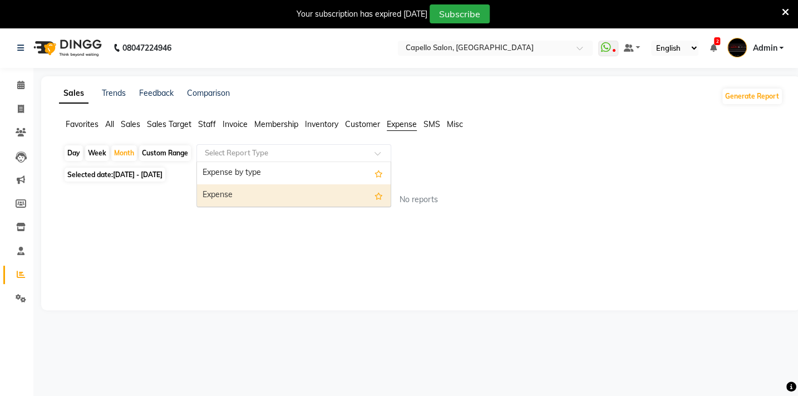
click at [339, 192] on div "Expense" at bounding box center [294, 195] width 194 height 22
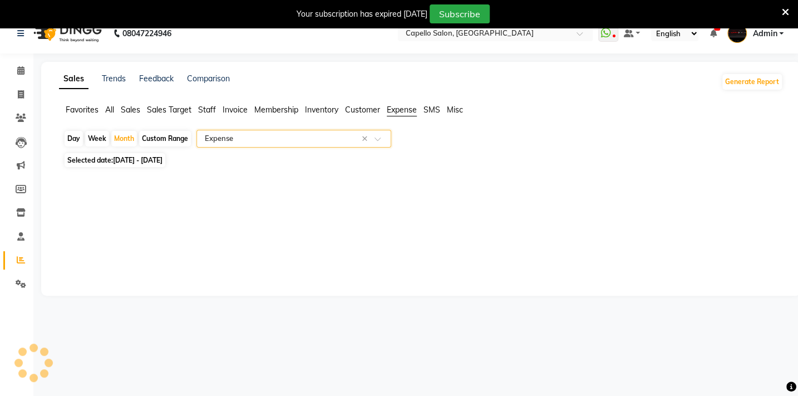
select select "full_report"
select select "csv"
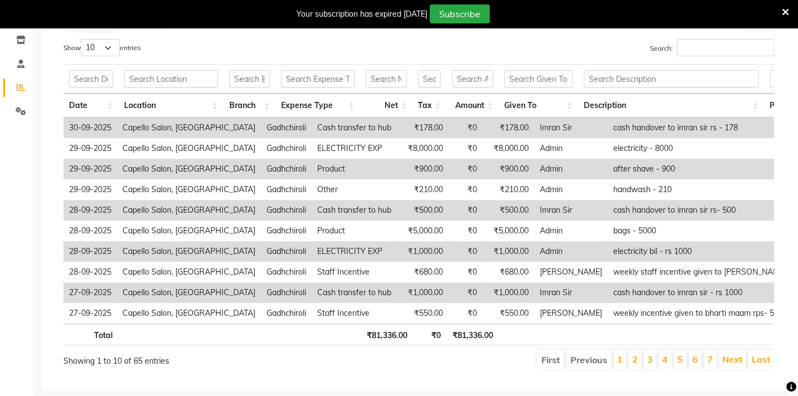
scroll to position [213, 0]
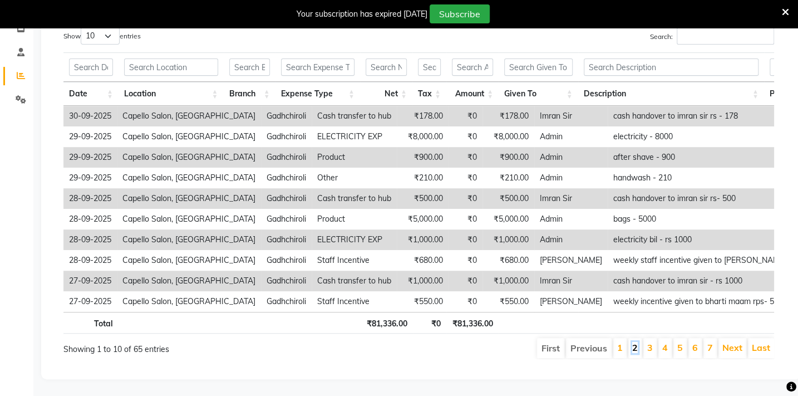
click at [638, 342] on link "2" at bounding box center [635, 347] width 6 height 11
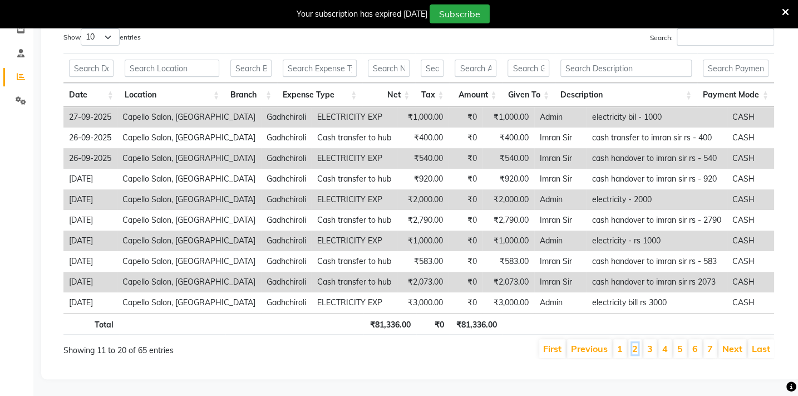
scroll to position [2, 0]
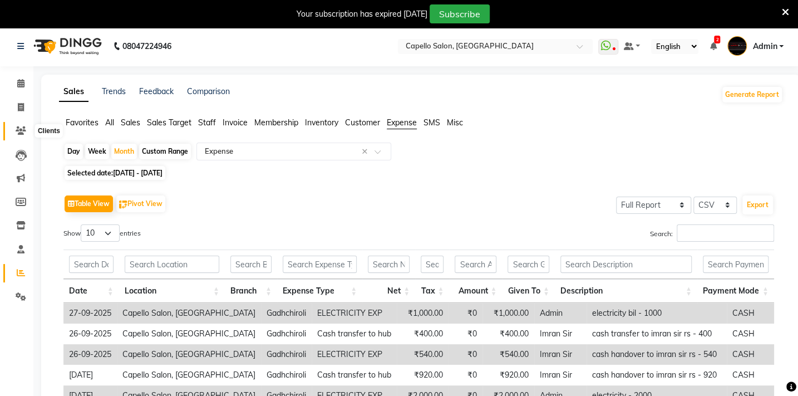
click at [14, 129] on span at bounding box center [20, 131] width 19 height 13
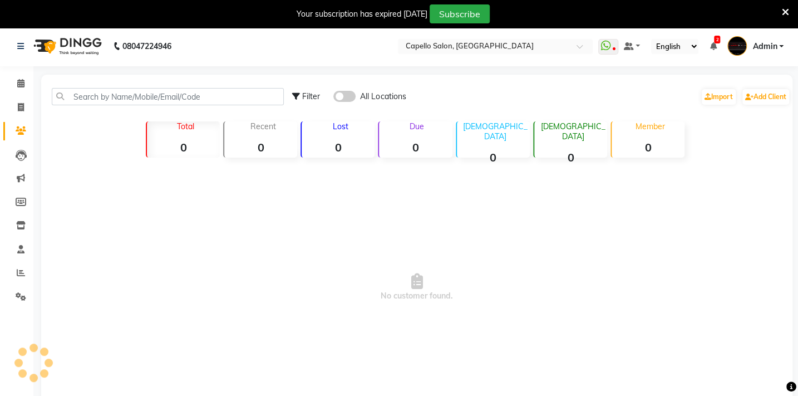
click at [93, 86] on div "Filter All Locations Import Add Client" at bounding box center [416, 96] width 747 height 35
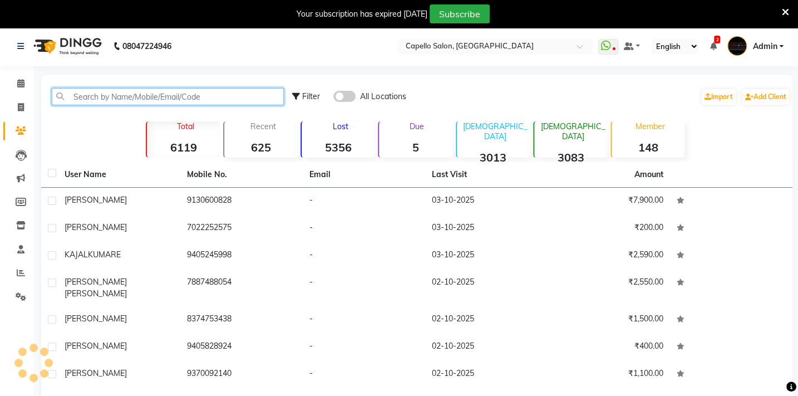
click at [89, 101] on input "text" at bounding box center [168, 96] width 232 height 17
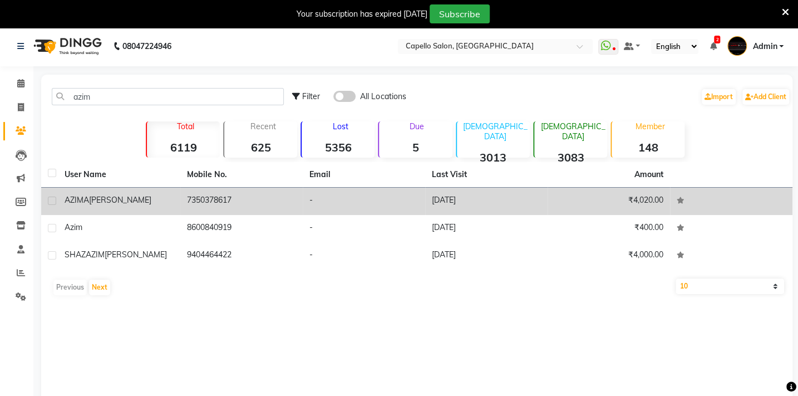
click at [120, 205] on div "[PERSON_NAME]" at bounding box center [119, 200] width 109 height 12
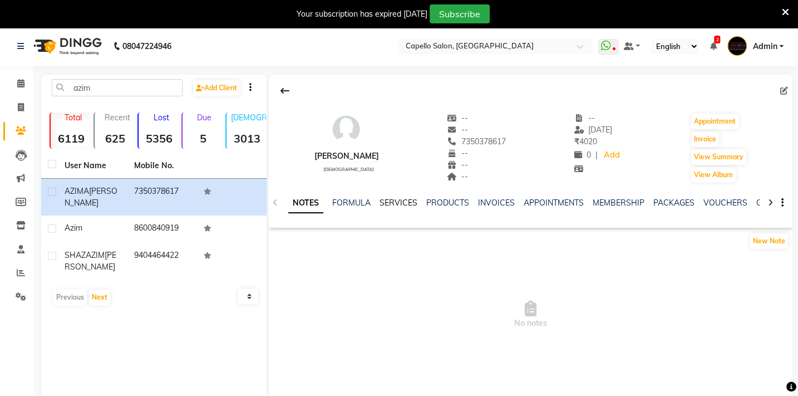
click at [390, 200] on link "SERVICES" at bounding box center [399, 203] width 38 height 10
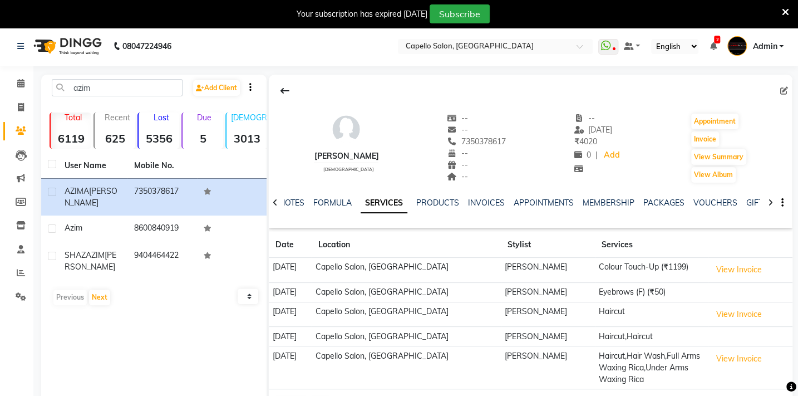
scroll to position [42, 0]
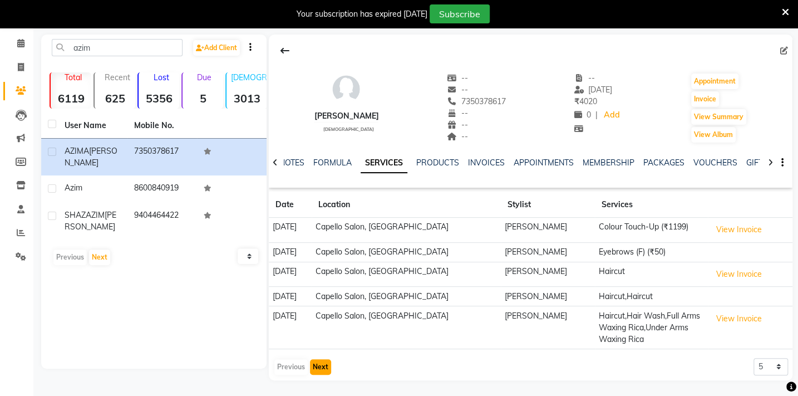
click at [322, 367] on button "Next" at bounding box center [320, 367] width 21 height 16
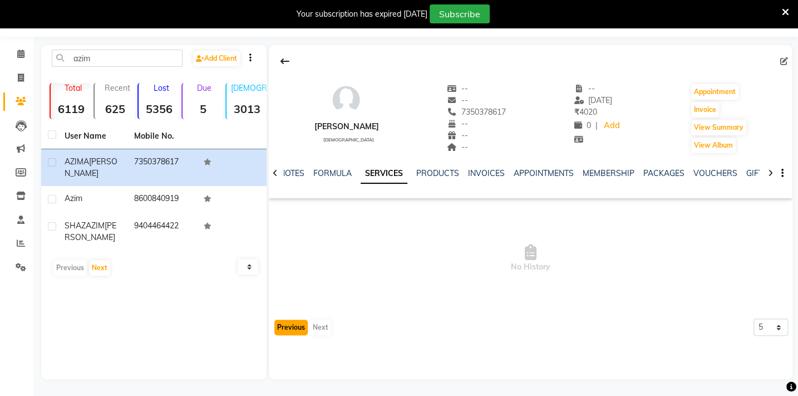
click at [294, 328] on button "Previous" at bounding box center [290, 327] width 33 height 16
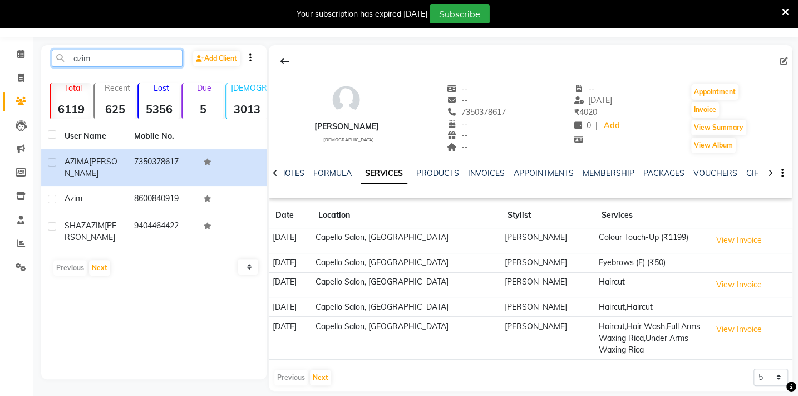
drag, startPoint x: 104, startPoint y: 53, endPoint x: 29, endPoint y: 65, distance: 76.0
click at [29, 65] on app-home "08047224946 Select Location × Capello Salon, Gadhchiroli WhatsApp Status ✕ Stat…" at bounding box center [399, 202] width 798 height 411
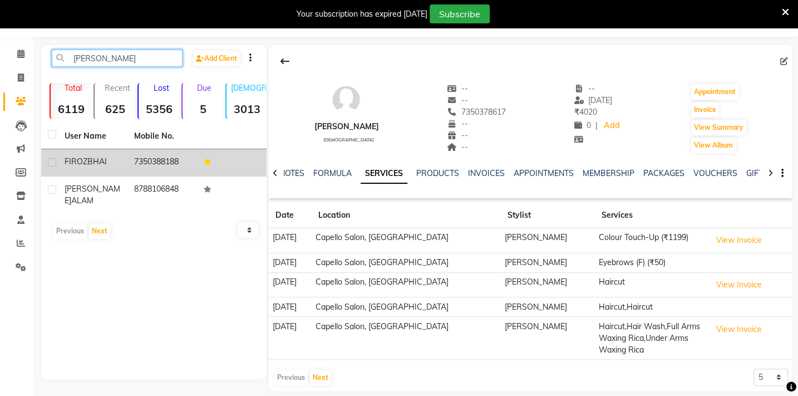
type input "[PERSON_NAME]"
click at [101, 156] on div "FIROZBHAI" at bounding box center [93, 162] width 56 height 12
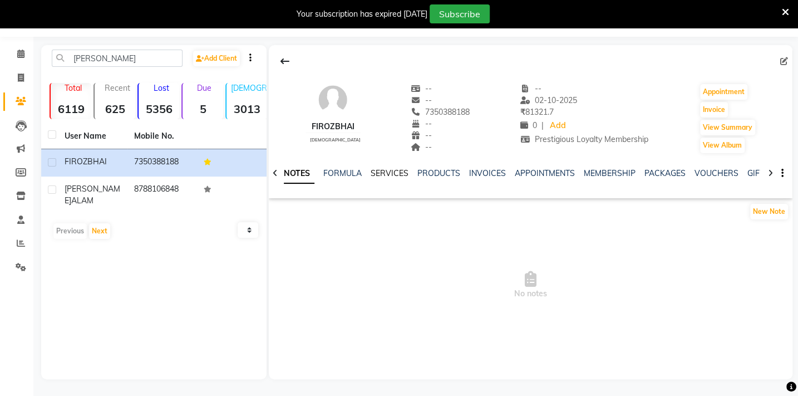
click at [381, 174] on link "SERVICES" at bounding box center [390, 173] width 38 height 10
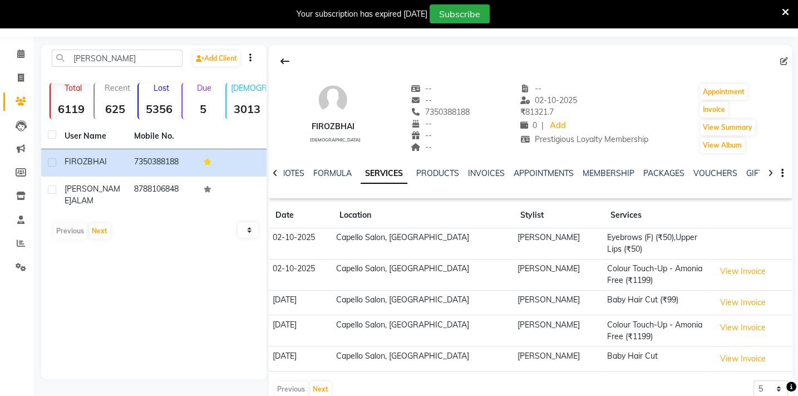
scroll to position [53, 0]
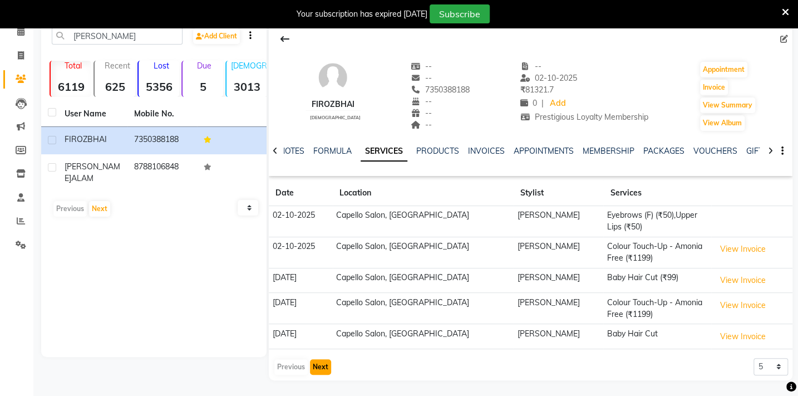
click at [323, 368] on button "Next" at bounding box center [320, 367] width 21 height 16
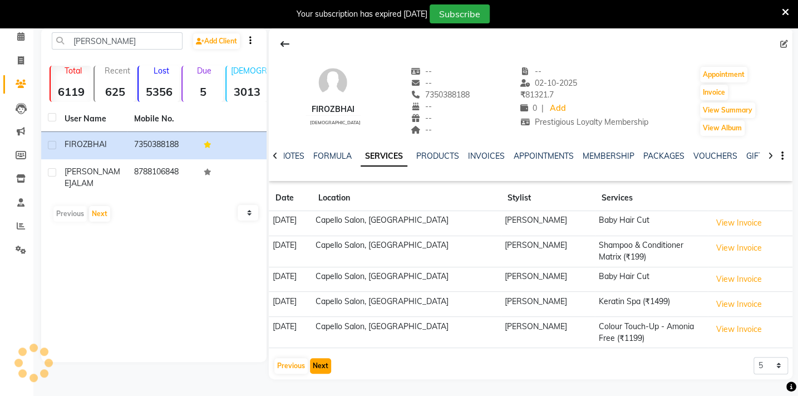
scroll to position [47, 0]
click at [317, 363] on button "Next" at bounding box center [320, 367] width 21 height 16
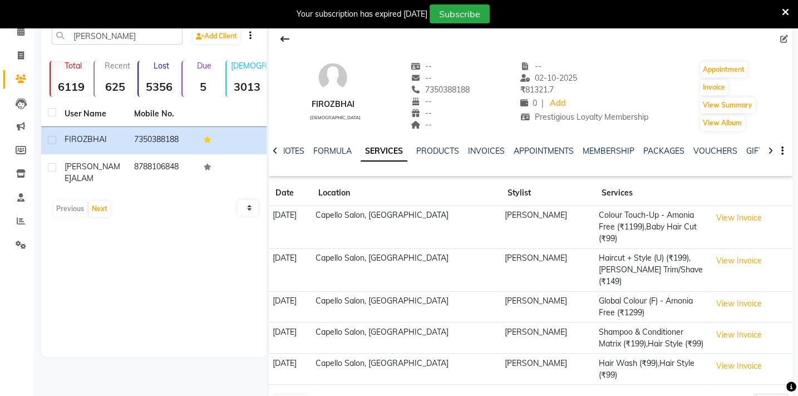
scroll to position [89, 0]
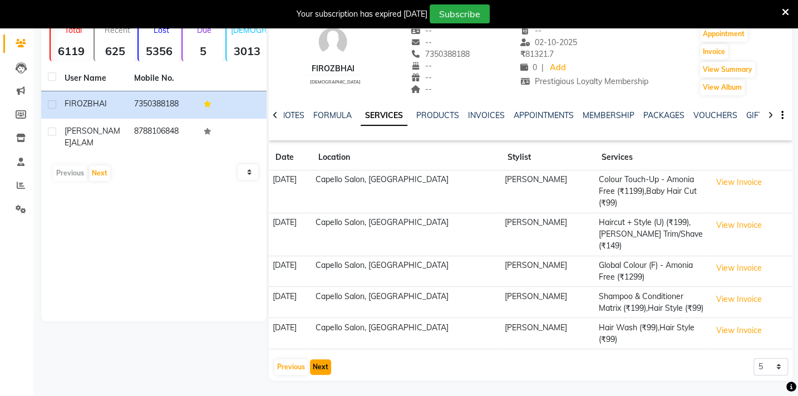
click at [321, 367] on button "Next" at bounding box center [320, 367] width 21 height 16
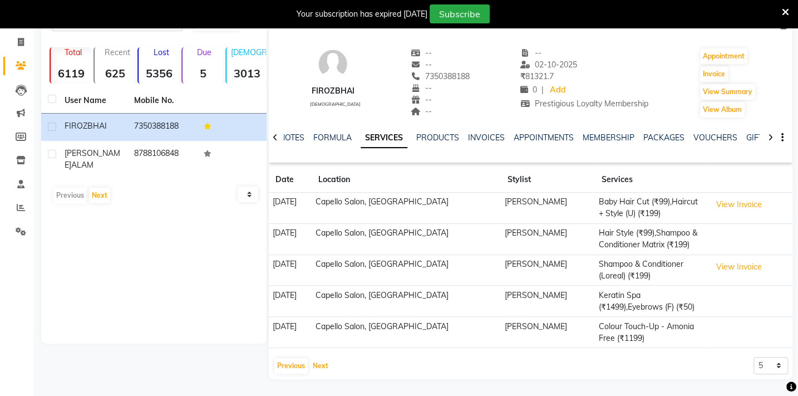
scroll to position [66, 0]
click at [324, 366] on button "Next" at bounding box center [320, 366] width 21 height 16
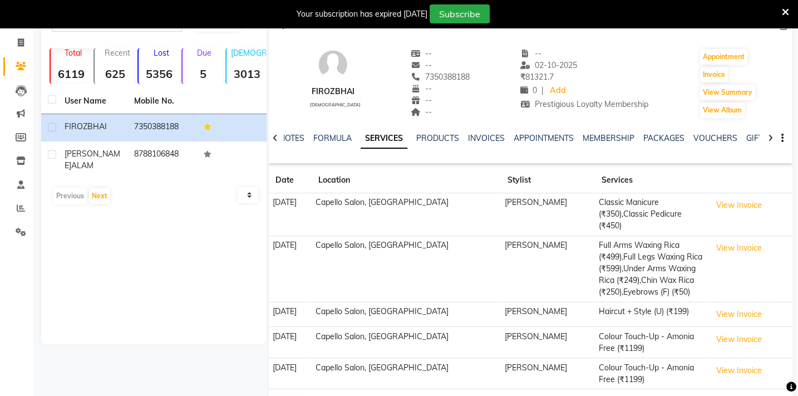
scroll to position [89, 0]
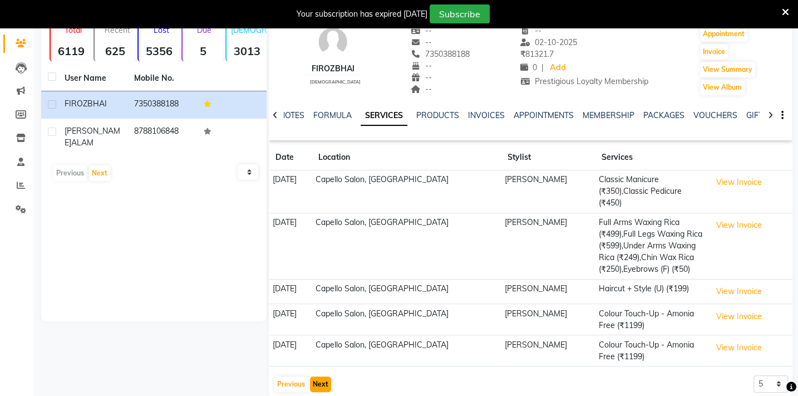
click at [320, 381] on button "Next" at bounding box center [320, 384] width 21 height 16
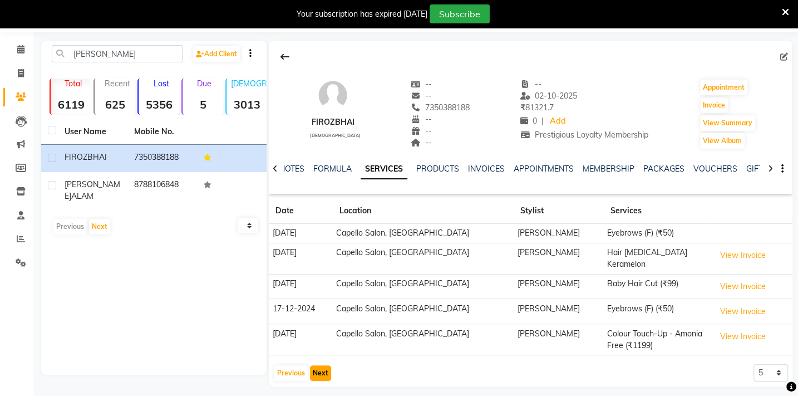
click at [318, 366] on button "Next" at bounding box center [320, 373] width 21 height 16
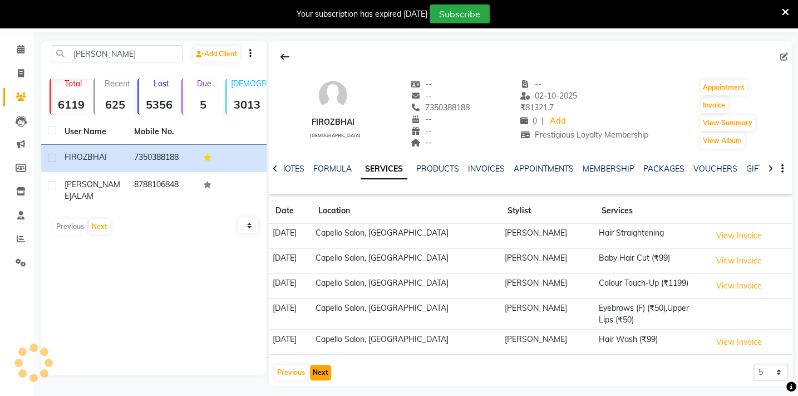
scroll to position [41, 0]
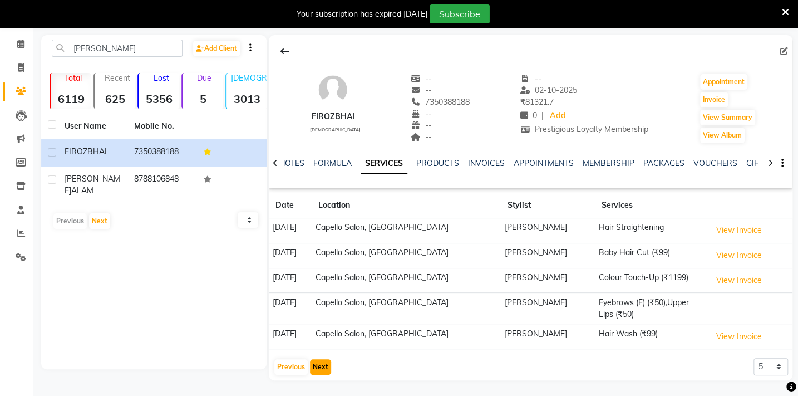
click at [318, 366] on button "Next" at bounding box center [320, 367] width 21 height 16
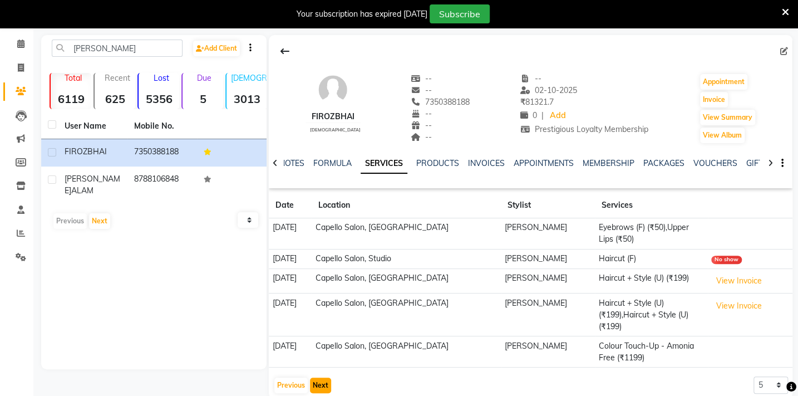
scroll to position [60, 0]
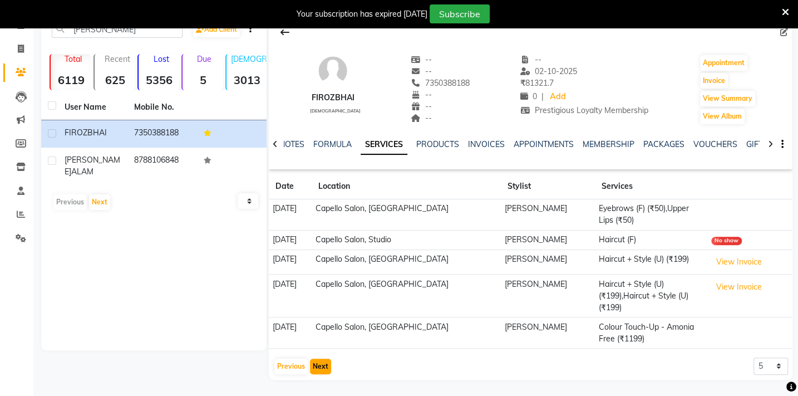
click at [318, 366] on button "Next" at bounding box center [320, 366] width 21 height 16
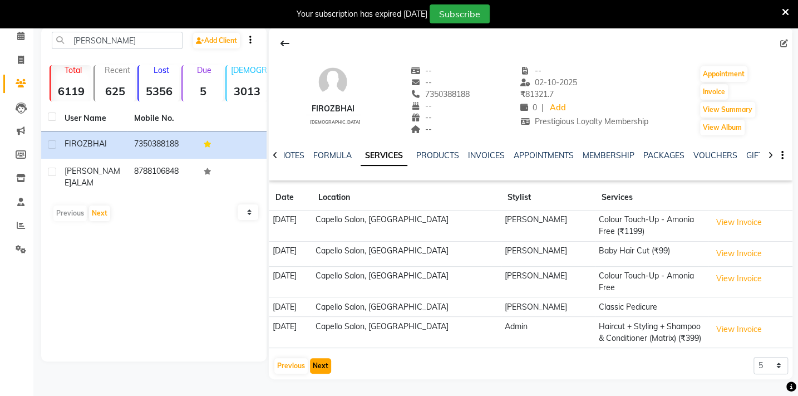
scroll to position [48, 0]
click at [318, 366] on button "Next" at bounding box center [320, 366] width 21 height 16
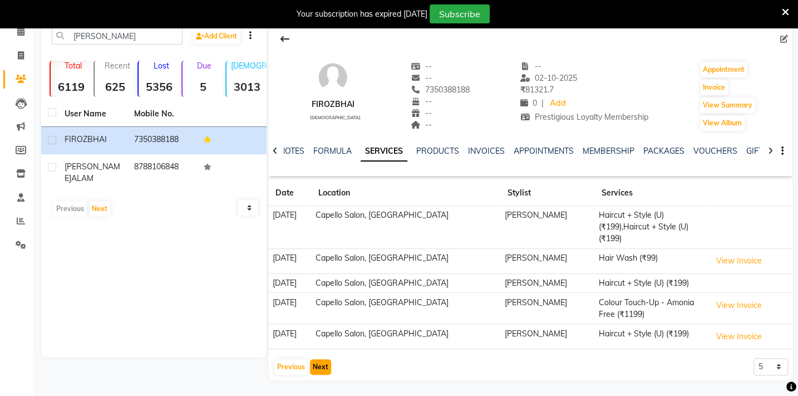
click at [314, 360] on button "Next" at bounding box center [320, 367] width 21 height 16
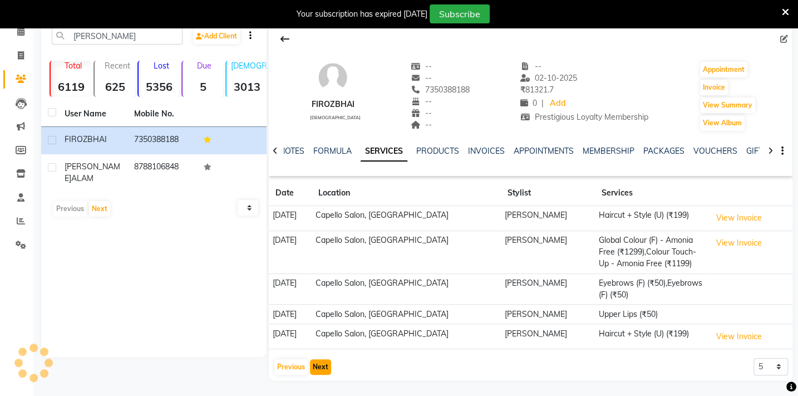
scroll to position [59, 0]
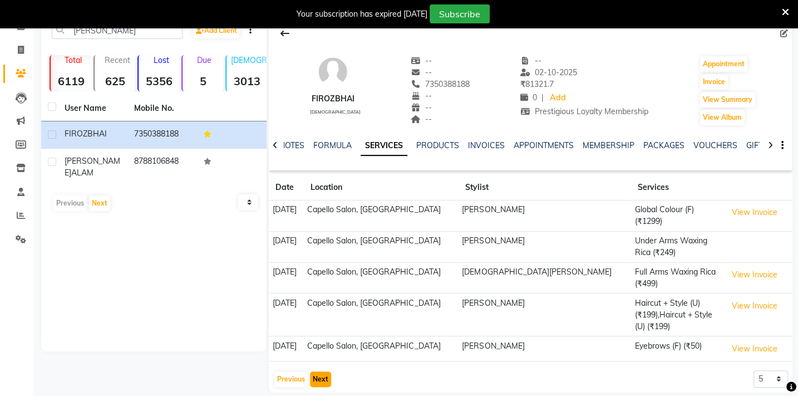
click at [314, 371] on button "Next" at bounding box center [320, 379] width 21 height 16
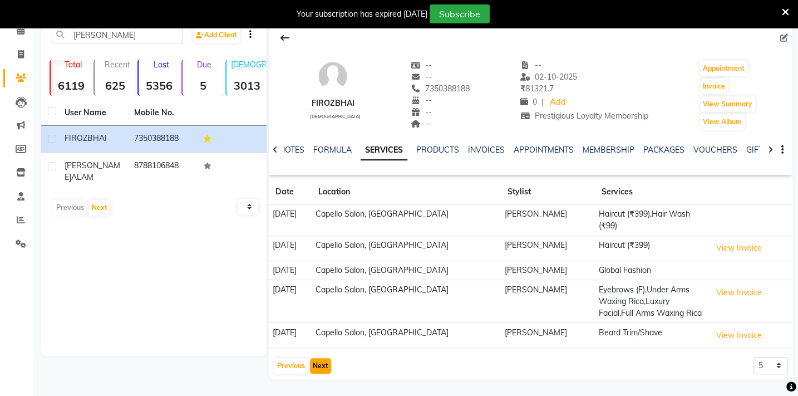
click at [314, 360] on button "Next" at bounding box center [320, 366] width 21 height 16
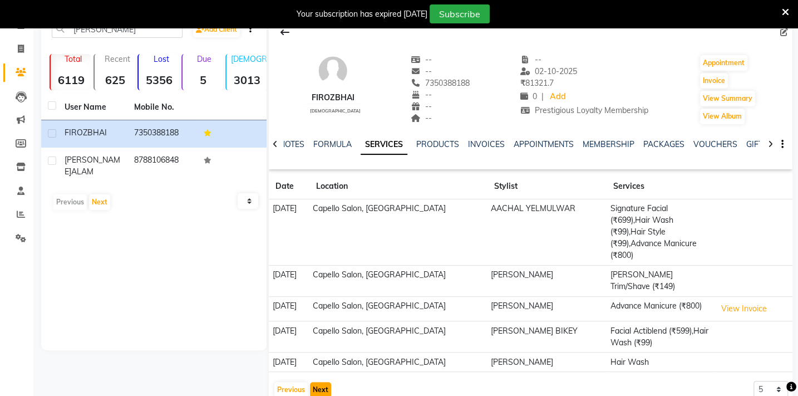
click at [314, 382] on button "Next" at bounding box center [320, 390] width 21 height 16
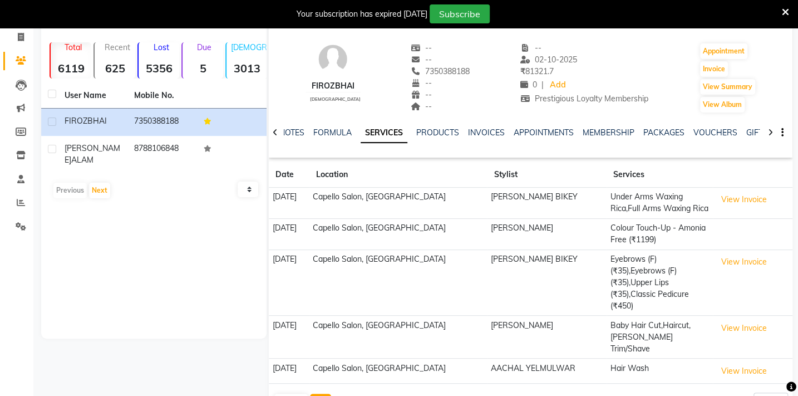
click at [314, 393] on button "Next" at bounding box center [320, 401] width 21 height 16
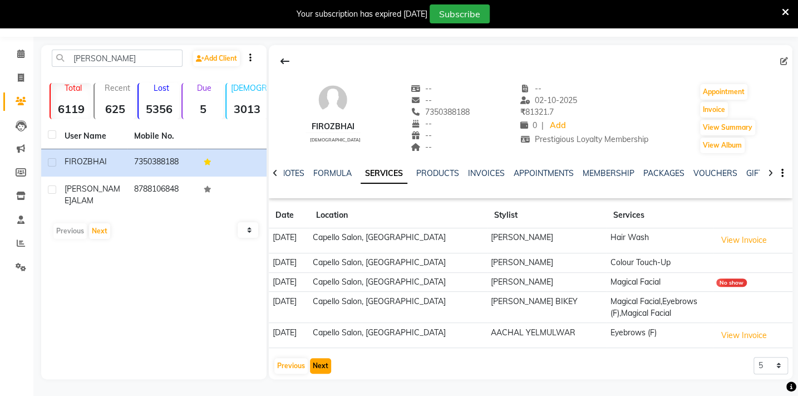
click at [314, 360] on button "Next" at bounding box center [320, 366] width 21 height 16
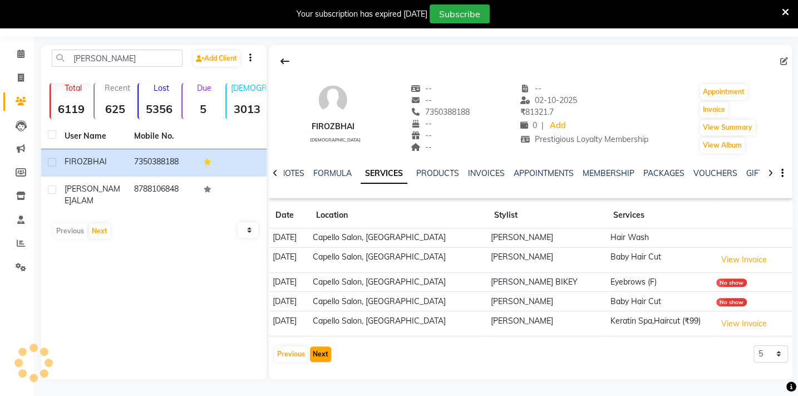
click at [314, 360] on button "Next" at bounding box center [320, 354] width 21 height 16
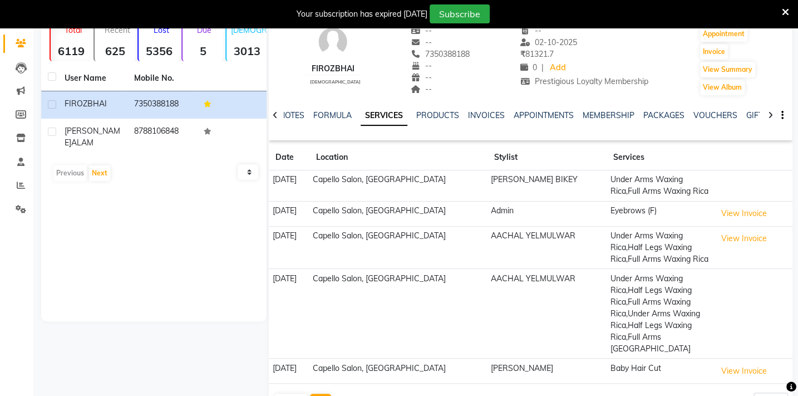
click at [309, 360] on td "[DATE]" at bounding box center [289, 370] width 40 height 25
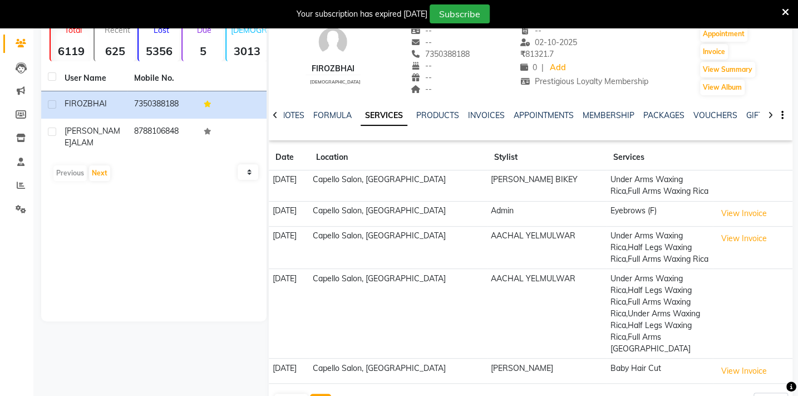
click at [317, 393] on button "Next" at bounding box center [320, 401] width 21 height 16
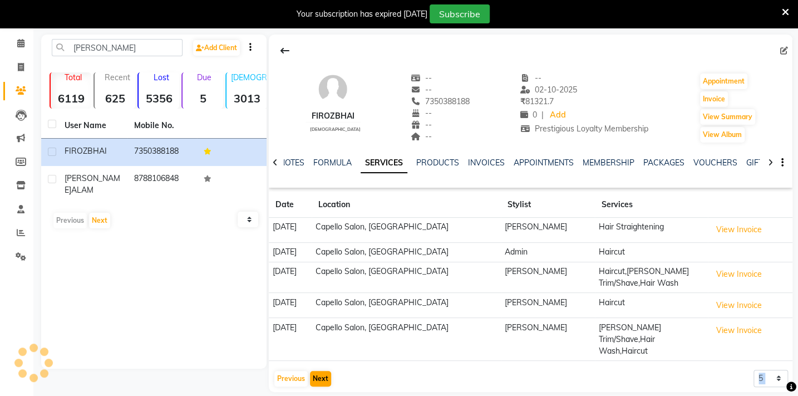
click at [317, 387] on main "[PERSON_NAME] Add Client Total 6119 Recent 625 Lost 5356 Due 5 [DEMOGRAPHIC_DAT…" at bounding box center [415, 222] width 765 height 374
click at [444, 227] on td "Capello Salon, [GEOGRAPHIC_DATA]" at bounding box center [406, 230] width 189 height 25
click at [370, 232] on td "Capello Salon, [GEOGRAPHIC_DATA]" at bounding box center [406, 230] width 189 height 25
click at [494, 161] on link "INVOICES" at bounding box center [486, 163] width 37 height 10
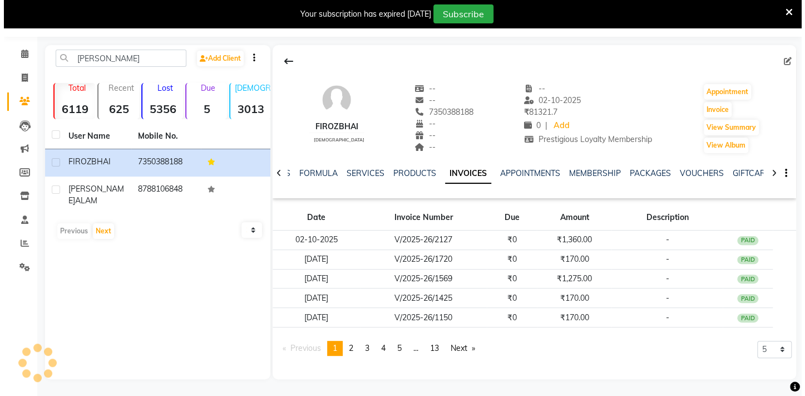
scroll to position [31, 0]
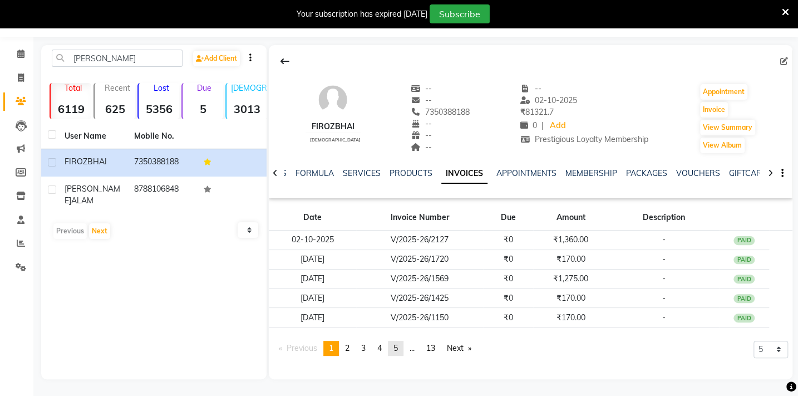
click at [398, 351] on span "5" at bounding box center [395, 348] width 4 height 10
click at [398, 345] on span "6" at bounding box center [396, 348] width 4 height 10
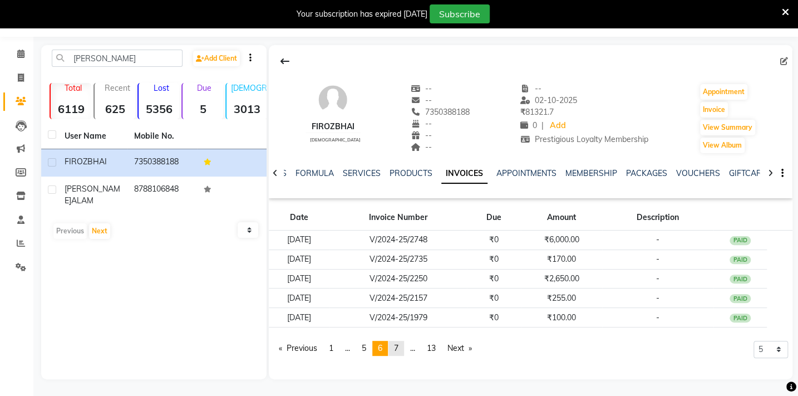
click at [398, 345] on span "7" at bounding box center [396, 348] width 4 height 10
click at [397, 351] on span "8" at bounding box center [396, 348] width 4 height 10
click at [370, 348] on link "page 7" at bounding box center [364, 348] width 16 height 15
click at [370, 348] on link "page 6" at bounding box center [364, 348] width 16 height 15
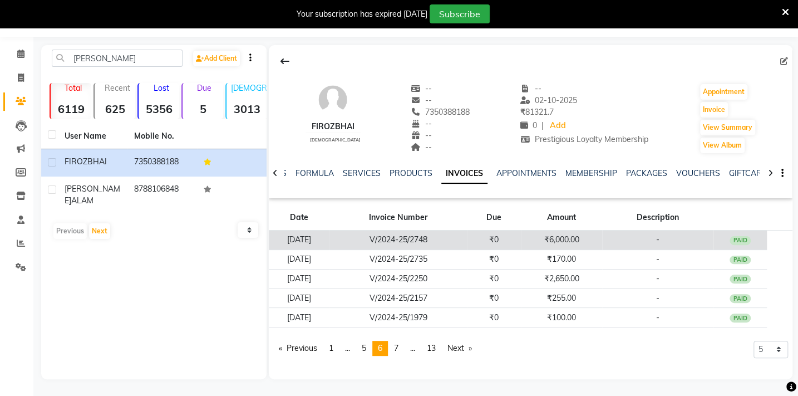
click at [466, 240] on td "V/2024-25/2748" at bounding box center [397, 239] width 137 height 19
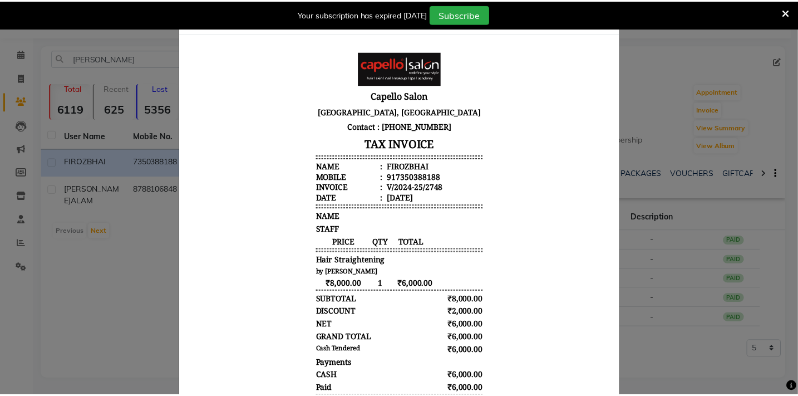
scroll to position [0, 0]
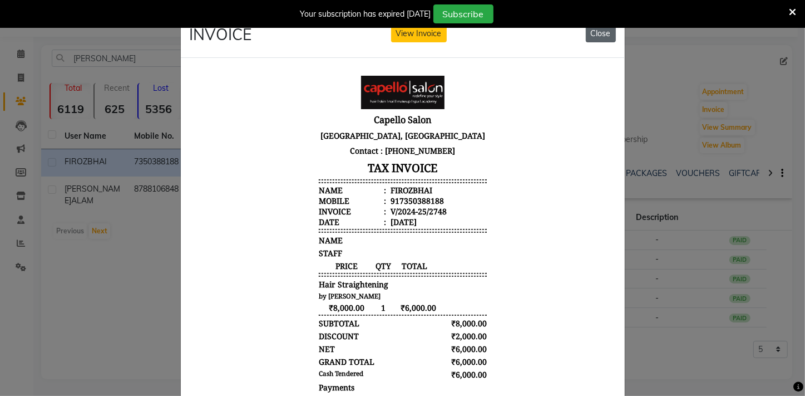
click at [606, 30] on button "Close" at bounding box center [601, 33] width 30 height 17
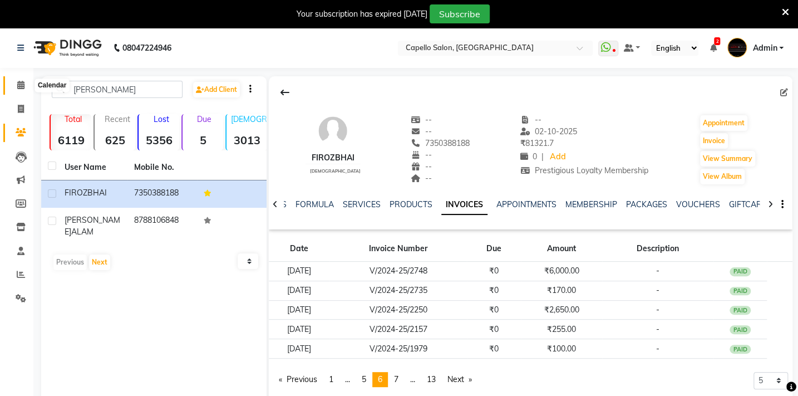
click at [18, 81] on icon at bounding box center [20, 85] width 7 height 8
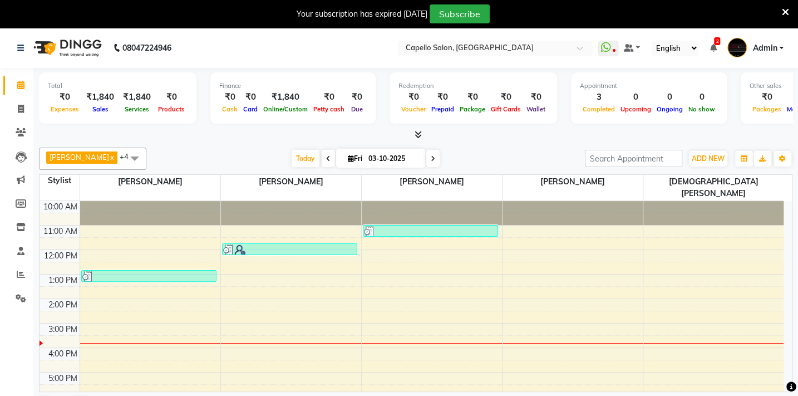
scroll to position [28, 0]
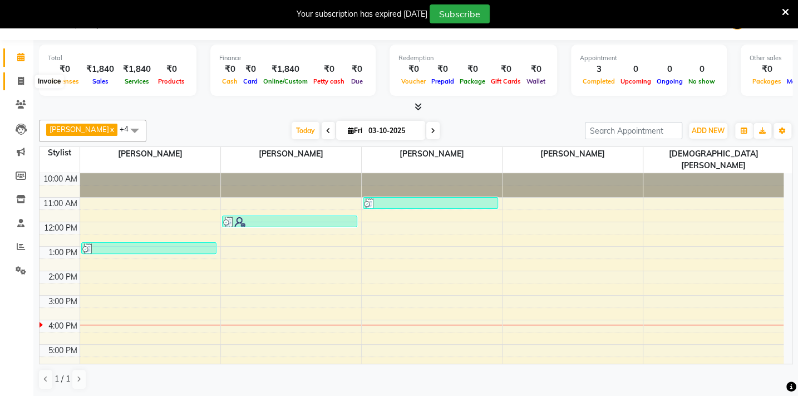
click at [23, 78] on icon at bounding box center [21, 81] width 6 height 8
select select "service"
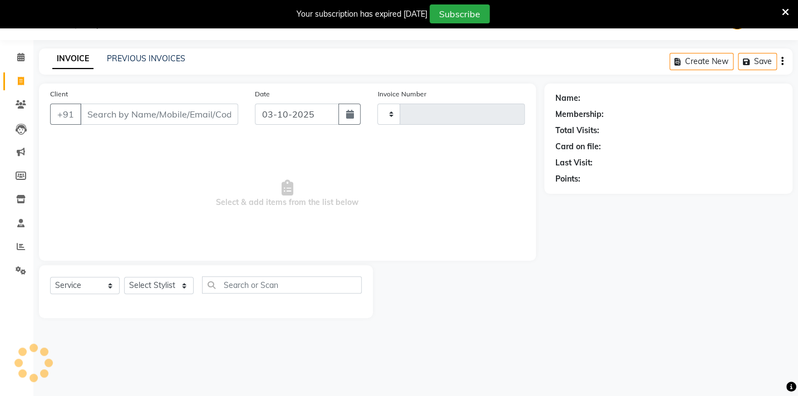
scroll to position [28, 0]
type input "2144"
select select "810"
click at [176, 288] on select "Select Stylist" at bounding box center [159, 285] width 70 height 17
click at [184, 285] on select "Select Stylist Admin [PERSON_NAME] BHARTI [PERSON_NAME] [PERSON_NAME] Gadhchiro…" at bounding box center [164, 285] width 81 height 17
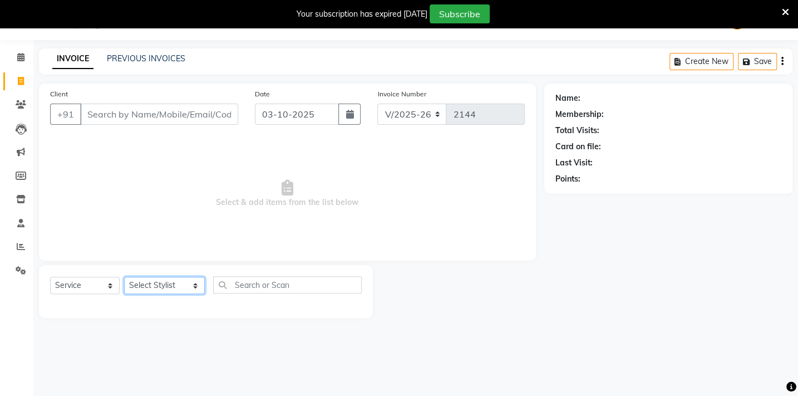
click at [184, 282] on select "Select Stylist Admin [PERSON_NAME] BHARTI [PERSON_NAME] [PERSON_NAME] Gadhchiro…" at bounding box center [164, 285] width 81 height 17
select select "88893"
click at [124, 277] on select "Select Stylist Admin [PERSON_NAME] BHARTI [PERSON_NAME] [PERSON_NAME] Gadhchiro…" at bounding box center [164, 285] width 81 height 17
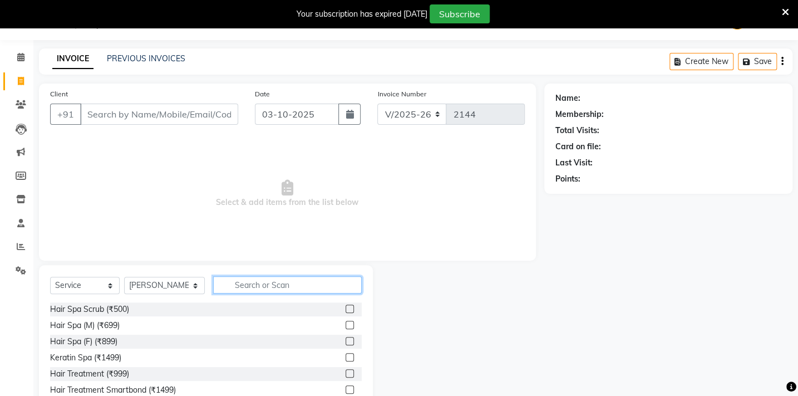
click at [245, 278] on input "text" at bounding box center [287, 284] width 149 height 17
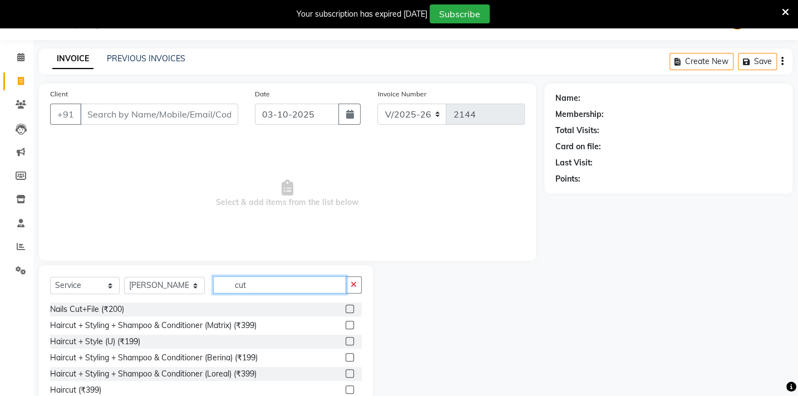
type input "cut"
click at [346, 343] on label at bounding box center [350, 341] width 8 height 8
click at [346, 343] on input "checkbox" at bounding box center [349, 341] width 7 height 7
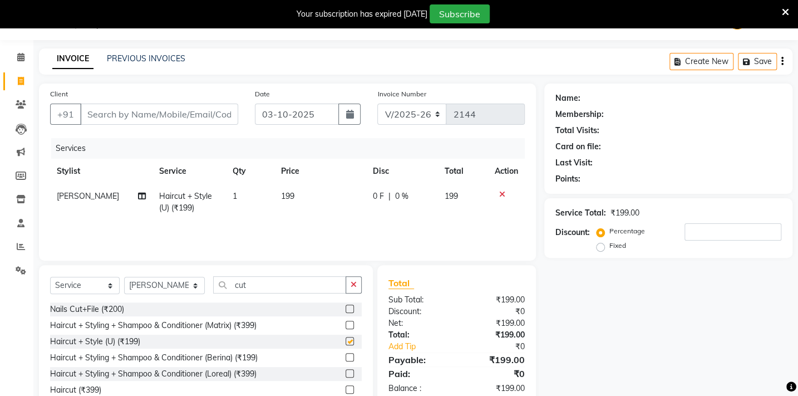
checkbox input "false"
click at [293, 195] on td "199" at bounding box center [320, 202] width 92 height 37
select select "88893"
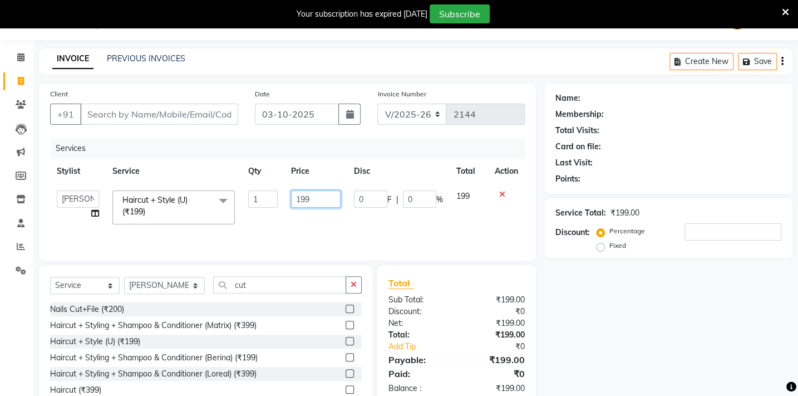
drag, startPoint x: 329, startPoint y: 199, endPoint x: 120, endPoint y: 186, distance: 209.7
click at [130, 200] on tr "Admin [PERSON_NAME] BHARTI [PERSON_NAME] [PERSON_NAME] Gadhchiroli [PERSON_NAME…" at bounding box center [287, 207] width 475 height 47
type input "200"
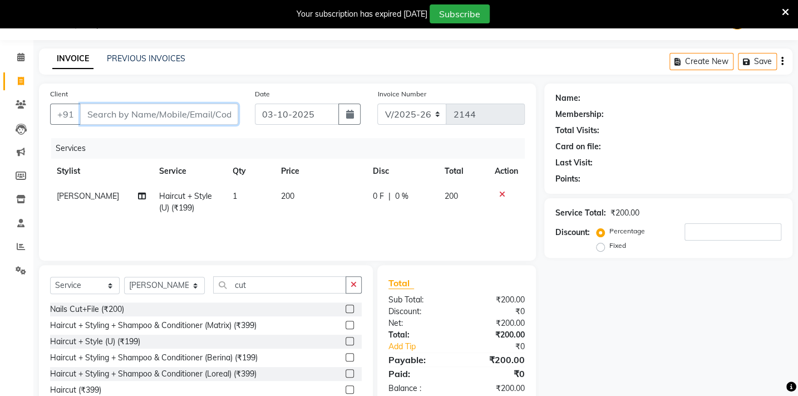
click at [116, 114] on input "Client" at bounding box center [159, 114] width 158 height 21
click at [98, 103] on div "Client +91" at bounding box center [144, 111] width 205 height 46
click at [101, 114] on input "Client" at bounding box center [159, 114] width 158 height 21
type input "9"
type input "0"
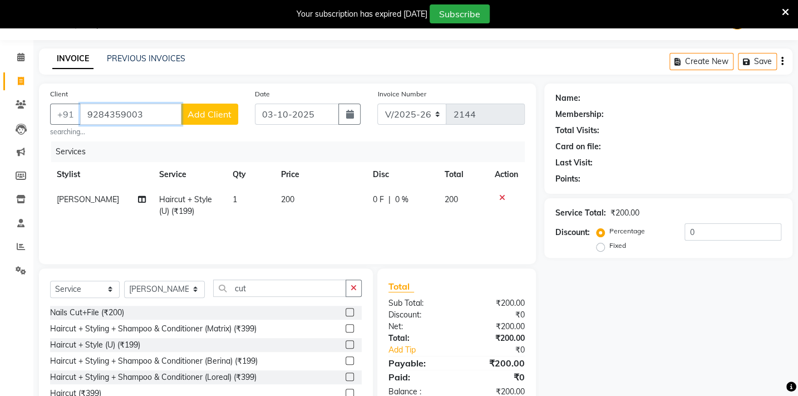
type input "9284359003"
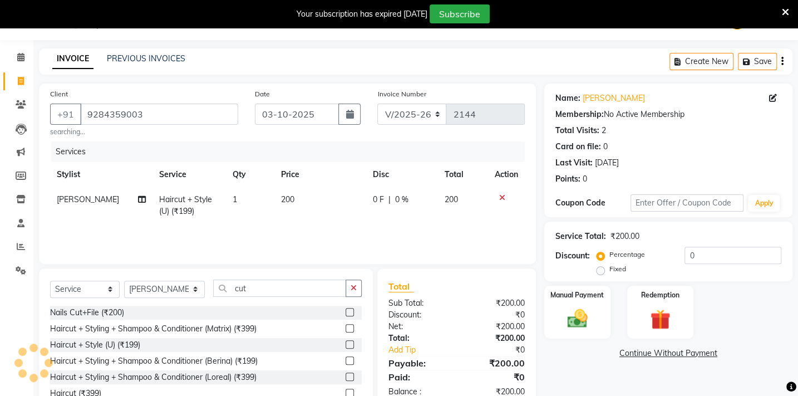
scroll to position [82, 0]
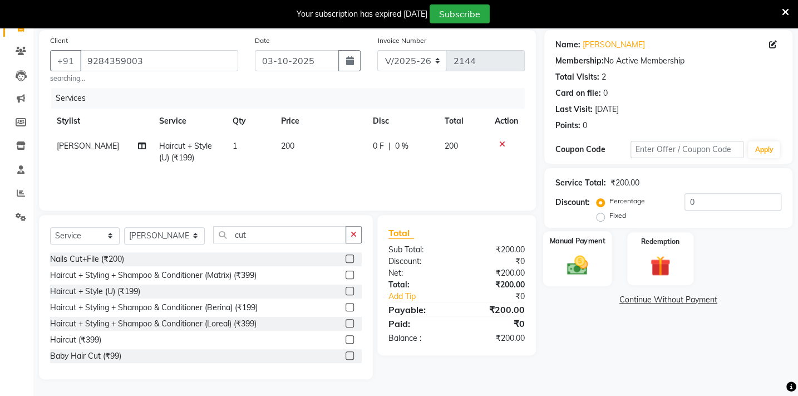
click at [586, 273] on img at bounding box center [577, 265] width 35 height 24
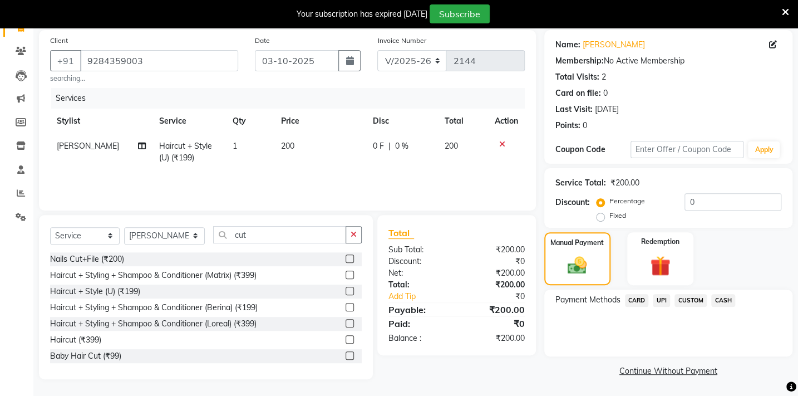
click at [665, 298] on span "UPI" at bounding box center [661, 300] width 17 height 13
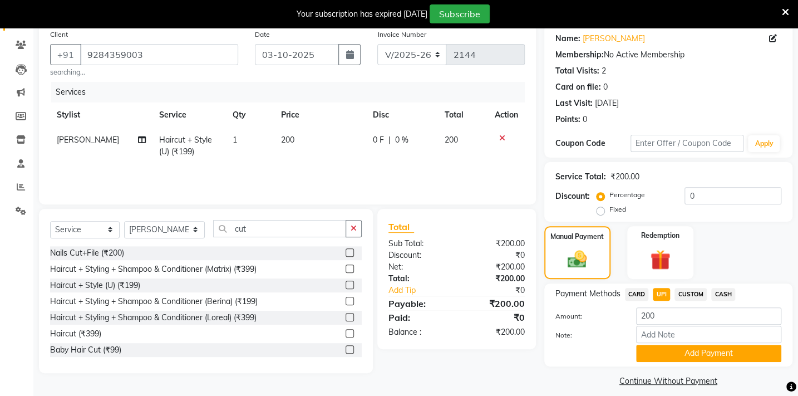
scroll to position [97, 0]
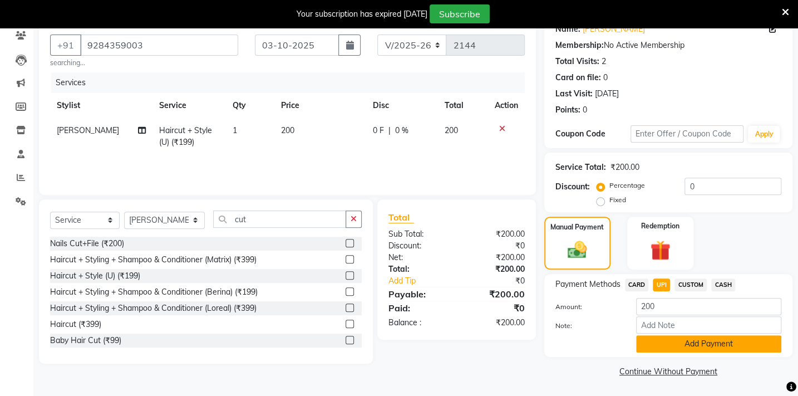
click at [724, 342] on button "Add Payment" at bounding box center [708, 343] width 145 height 17
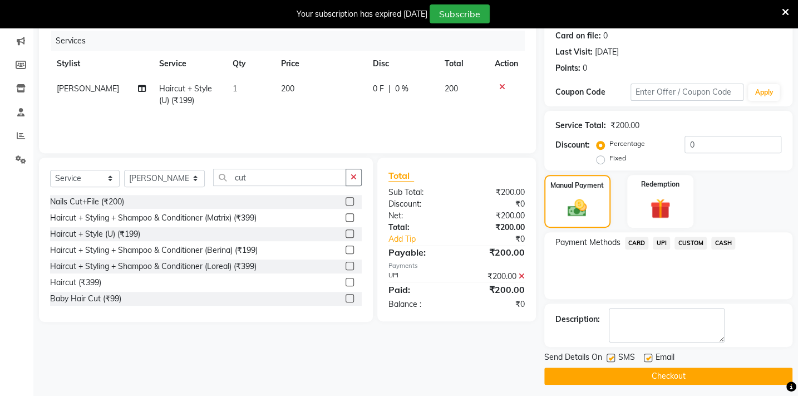
scroll to position [144, 0]
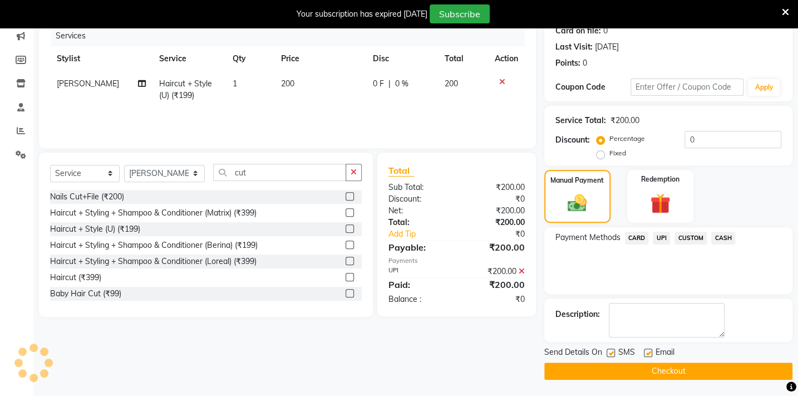
click at [576, 361] on div "Send Details On SMS Email Checkout" at bounding box center [668, 362] width 248 height 33
click at [574, 370] on button "Checkout" at bounding box center [668, 370] width 248 height 17
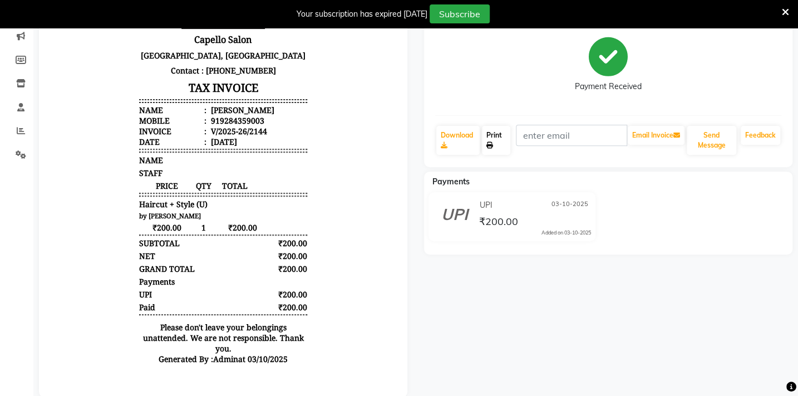
click at [491, 134] on link "Print" at bounding box center [496, 140] width 28 height 29
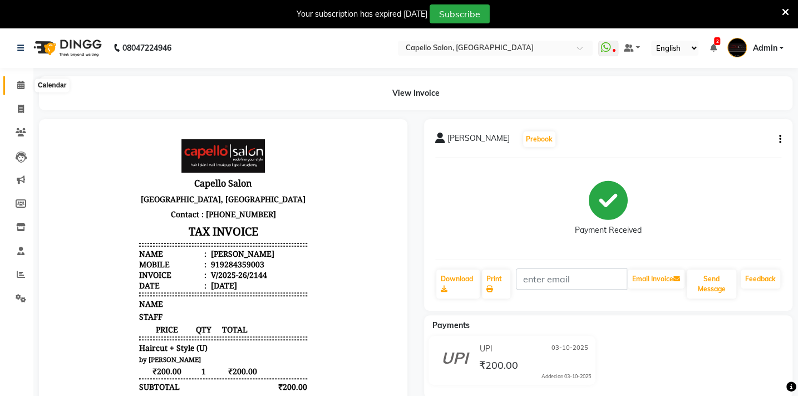
click at [16, 83] on span at bounding box center [20, 85] width 19 height 13
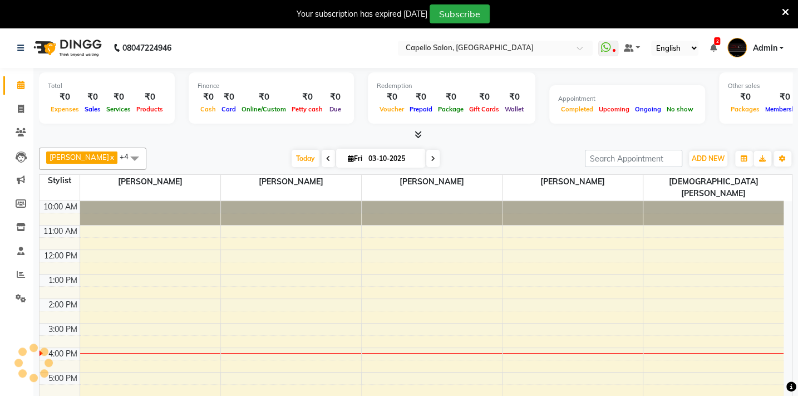
scroll to position [45, 0]
